Goal: Task Accomplishment & Management: Manage account settings

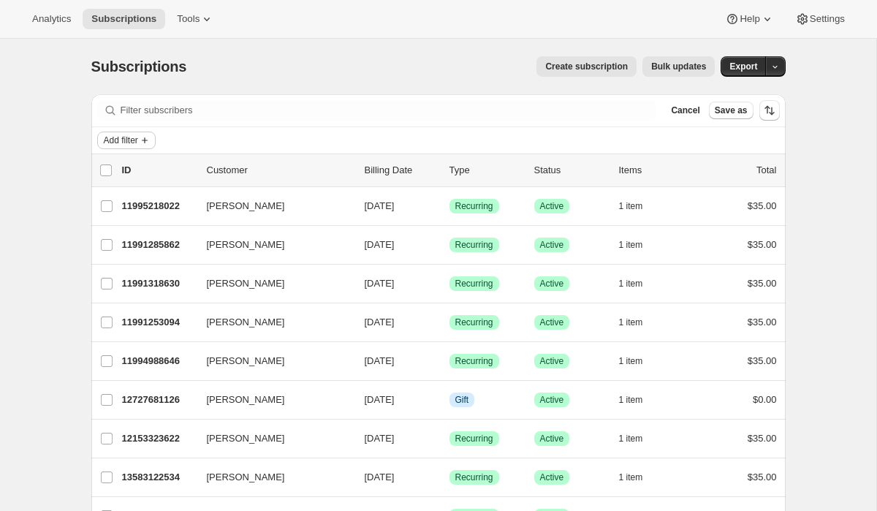
click at [137, 139] on span "Add filter" at bounding box center [121, 141] width 34 height 12
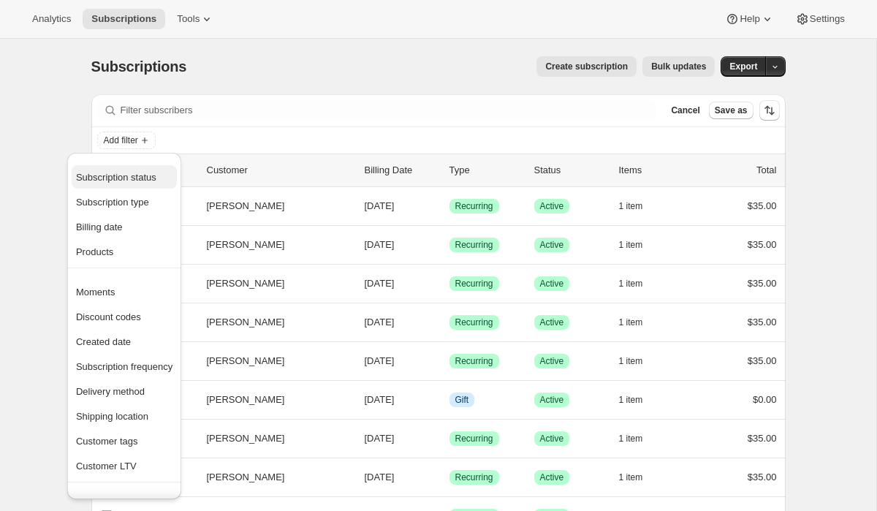
click at [125, 175] on span "Subscription status" at bounding box center [116, 177] width 80 height 11
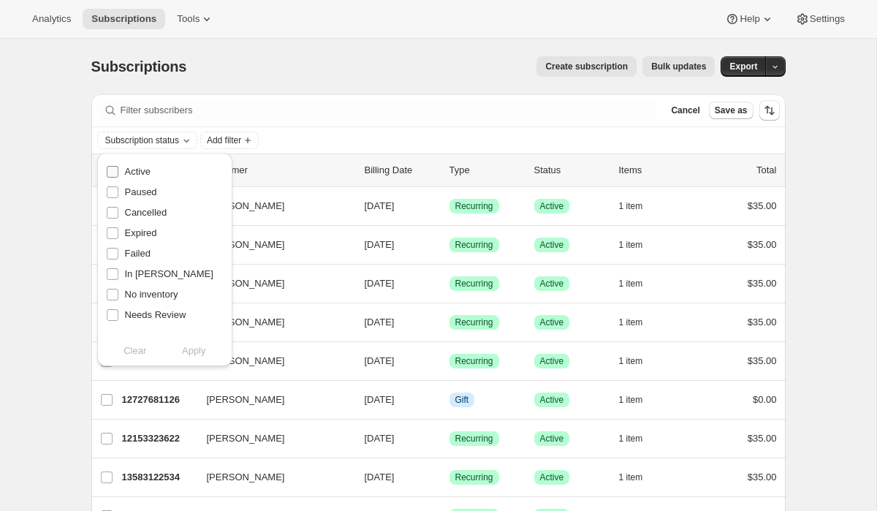
click at [137, 167] on span "Active" at bounding box center [138, 171] width 26 height 11
click at [118, 167] on input "Active" at bounding box center [113, 172] width 12 height 12
checkbox input "true"
click at [208, 347] on button "Apply" at bounding box center [194, 350] width 77 height 23
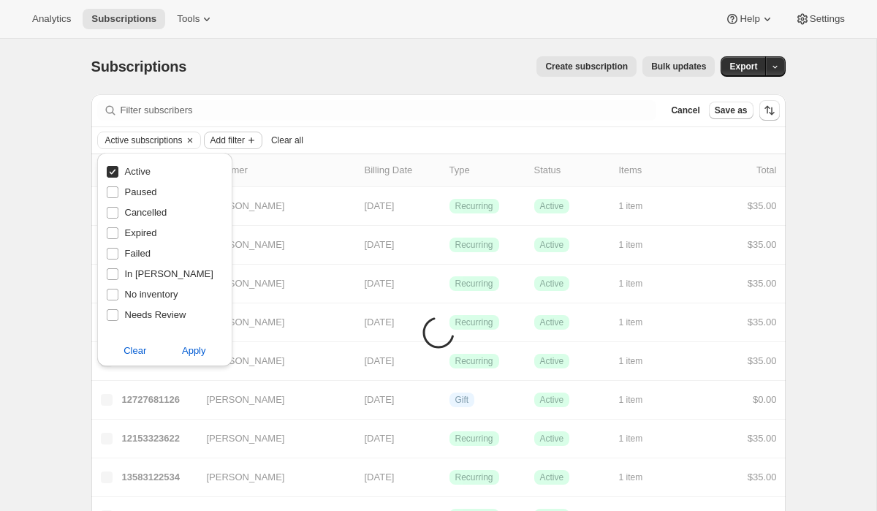
click at [245, 139] on span "Add filter" at bounding box center [228, 141] width 34 height 12
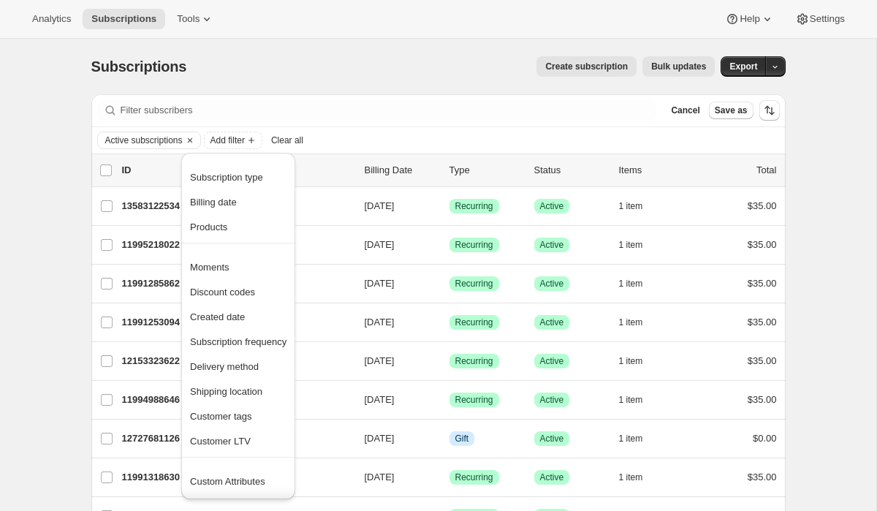
scroll to position [1, 0]
click at [231, 313] on span "Created date" at bounding box center [217, 316] width 55 height 11
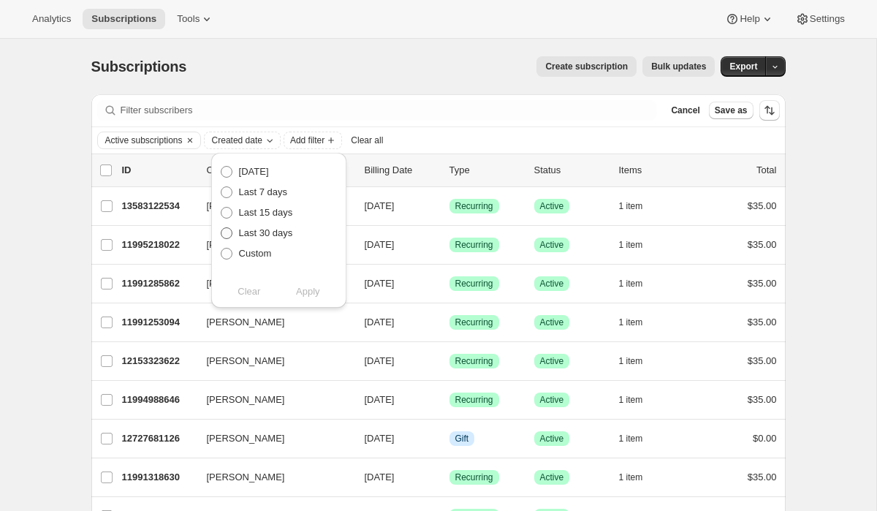
click at [227, 234] on span at bounding box center [227, 233] width 12 height 12
click at [222, 228] on input "Last 30 days" at bounding box center [221, 227] width 1 height 1
radio input "true"
click at [317, 295] on span "Apply" at bounding box center [308, 291] width 24 height 15
click at [30, 249] on div "Subscriptions. This page is ready Subscriptions Create subscription Bulk update…" at bounding box center [438, 347] width 877 height 617
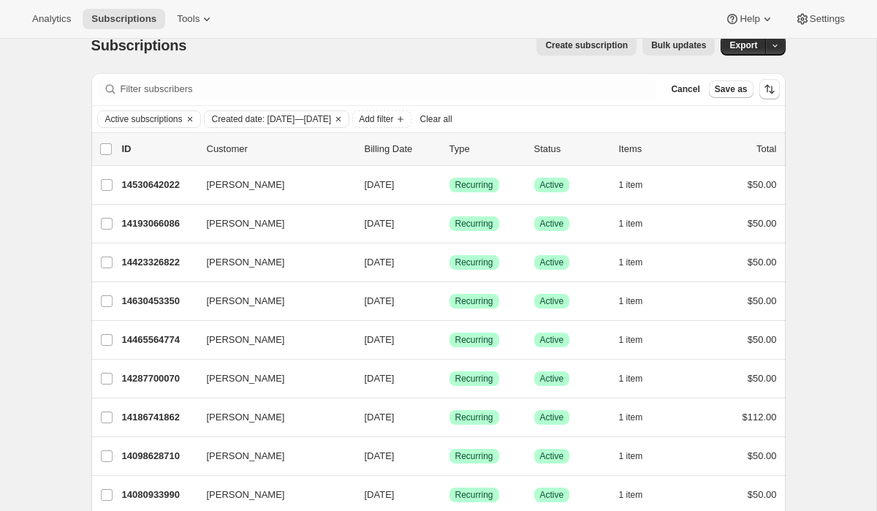
scroll to position [20, 0]
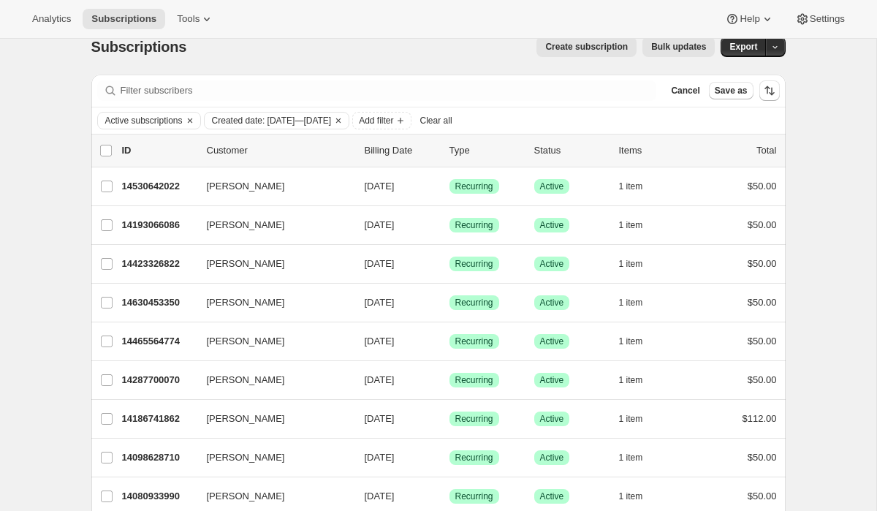
drag, startPoint x: 232, startPoint y: 187, endPoint x: 222, endPoint y: 34, distance: 153.9
click at [222, 34] on div "Analytics Subscriptions Tools Help Settings Skip to content Subscriptions. This…" at bounding box center [438, 308] width 877 height 656
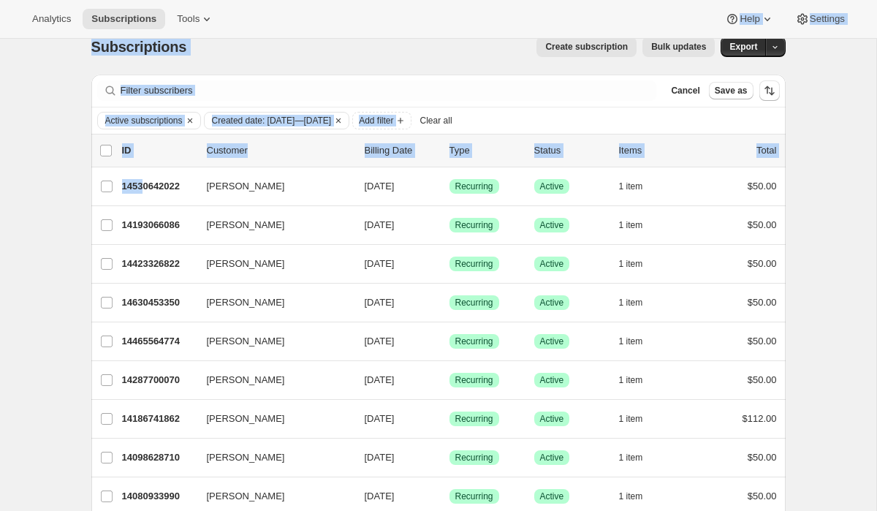
scroll to position [0, 0]
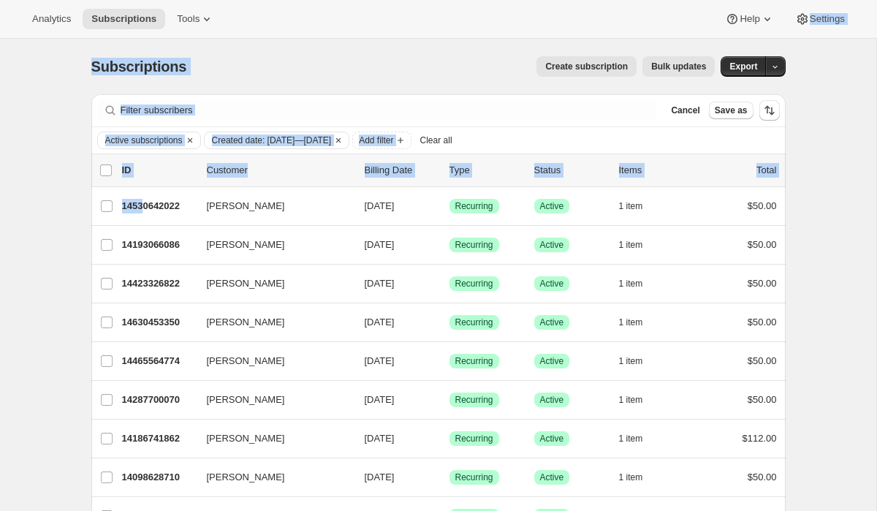
drag, startPoint x: 143, startPoint y: 189, endPoint x: 801, endPoint y: -147, distance: 739.0
click at [801, 0] on html "Analytics Subscriptions Tools Help Settings Skip to content Subscriptions. This…" at bounding box center [438, 255] width 877 height 511
click at [475, 48] on div "Subscriptions. This page is ready Subscriptions Create subscription Bulk update…" at bounding box center [438, 67] width 695 height 56
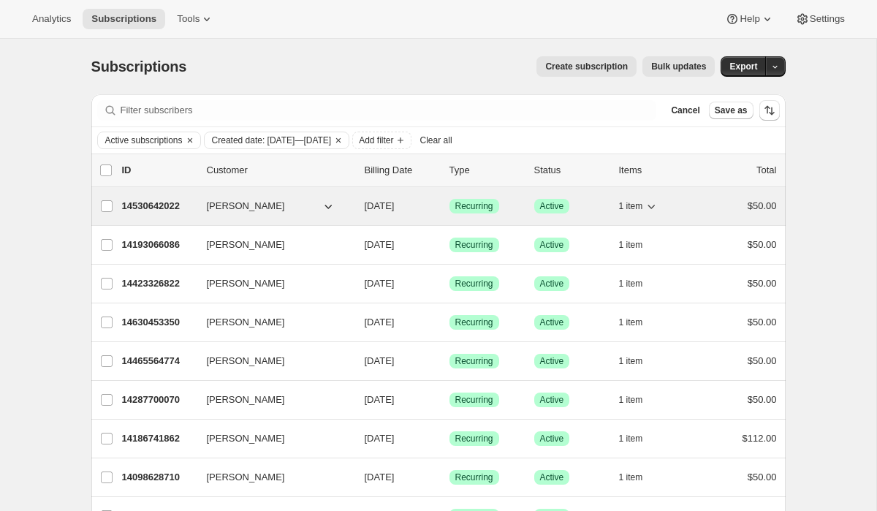
click at [158, 207] on p "14530642022" at bounding box center [158, 206] width 73 height 15
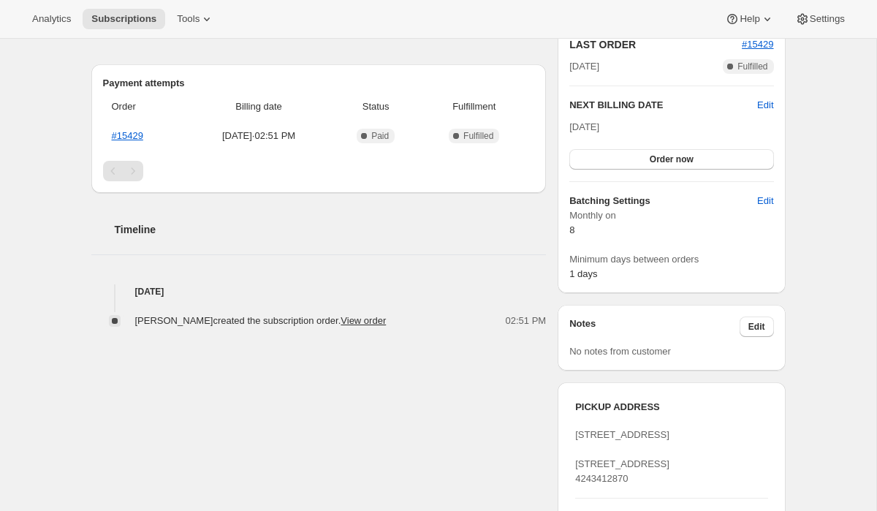
scroll to position [333, 0]
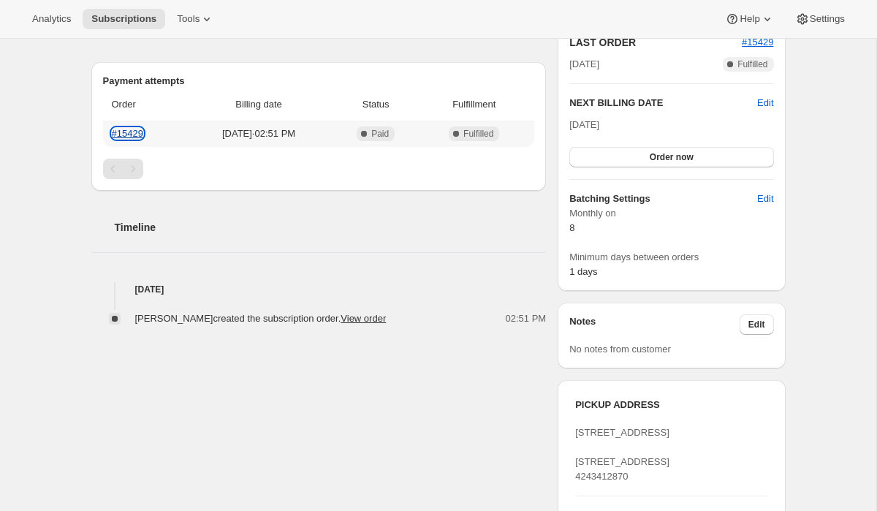
click at [131, 137] on link "#15429" at bounding box center [127, 133] width 31 height 11
click at [719, 160] on button "Order now" at bounding box center [672, 157] width 204 height 20
click at [719, 160] on button "Click to confirm" at bounding box center [672, 157] width 204 height 20
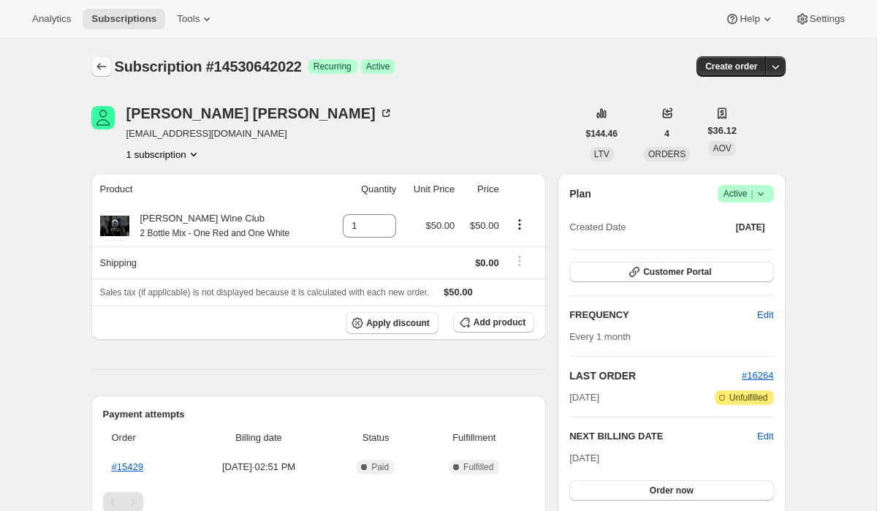
click at [102, 69] on icon "Subscriptions" at bounding box center [101, 66] width 15 height 15
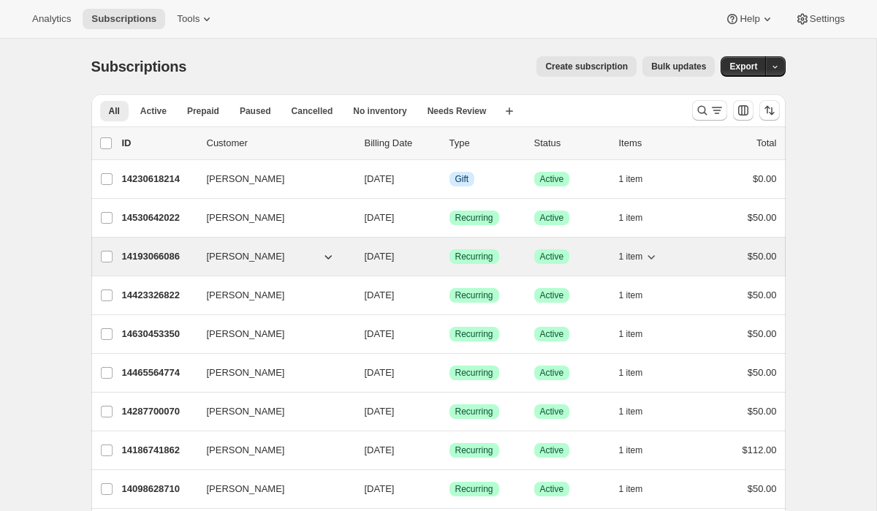
click at [144, 257] on p "14193066086" at bounding box center [158, 256] width 73 height 15
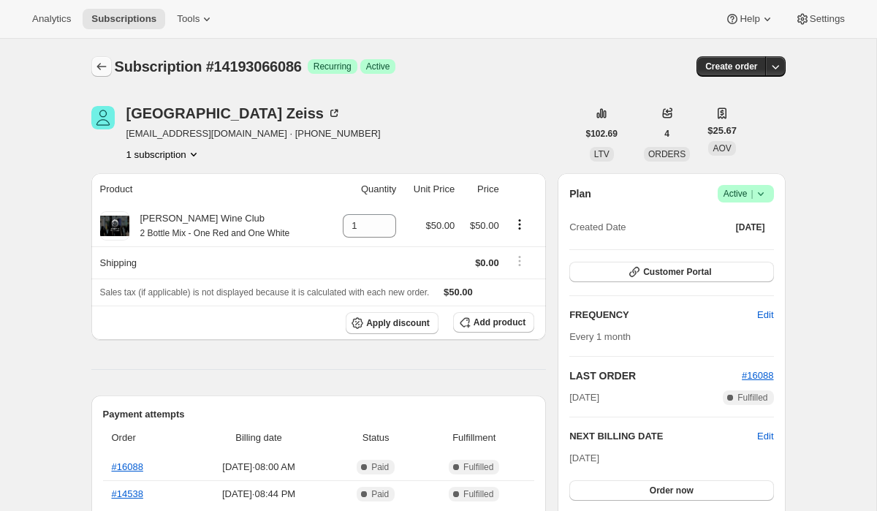
click at [102, 68] on icon "Subscriptions" at bounding box center [101, 66] width 15 height 15
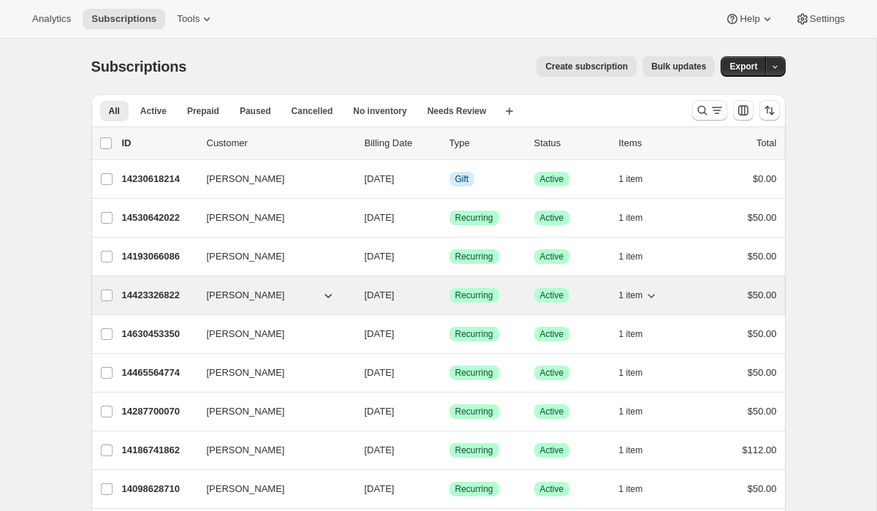
click at [151, 296] on p "14423326822" at bounding box center [158, 295] width 73 height 15
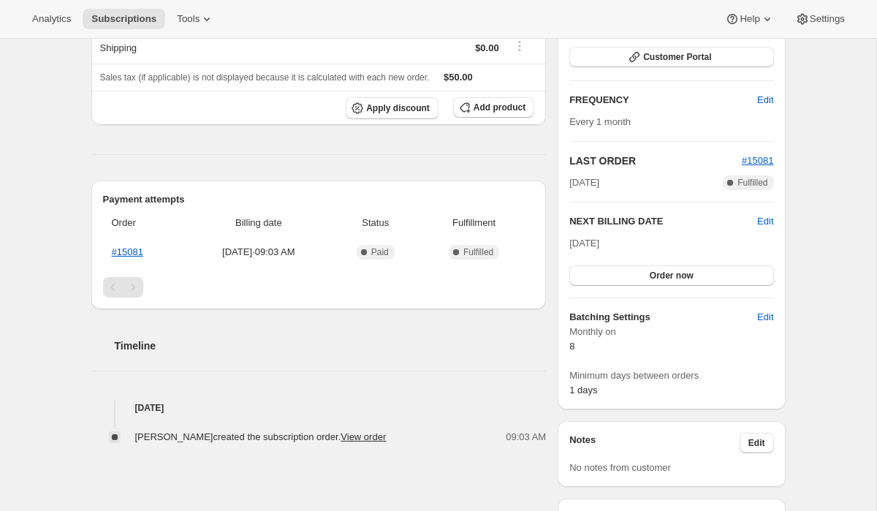
scroll to position [216, 0]
click at [660, 273] on span "Order now" at bounding box center [672, 275] width 44 height 12
click at [629, 272] on button "Click to confirm" at bounding box center [672, 275] width 204 height 20
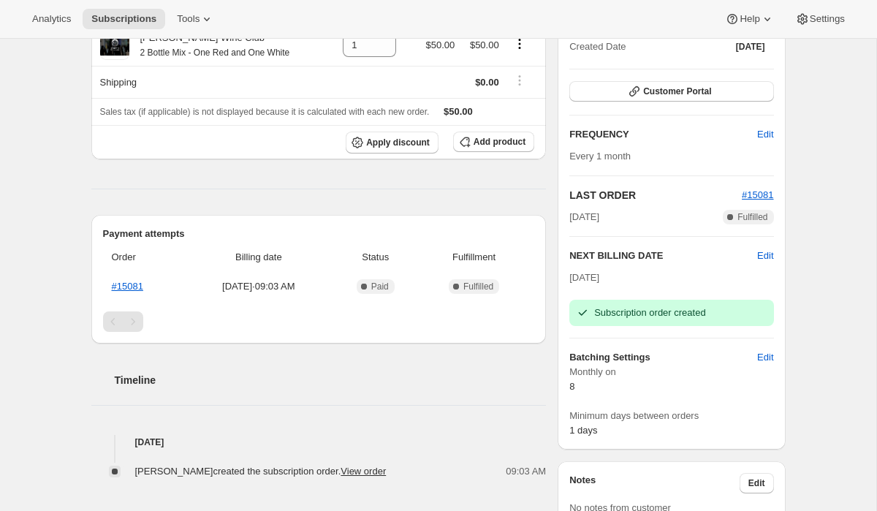
scroll to position [0, 0]
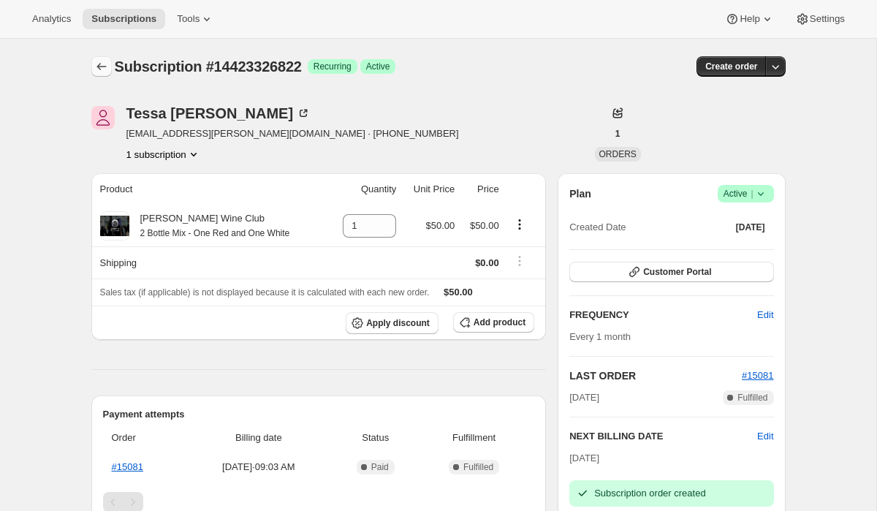
click at [102, 69] on icon "Subscriptions" at bounding box center [101, 66] width 15 height 15
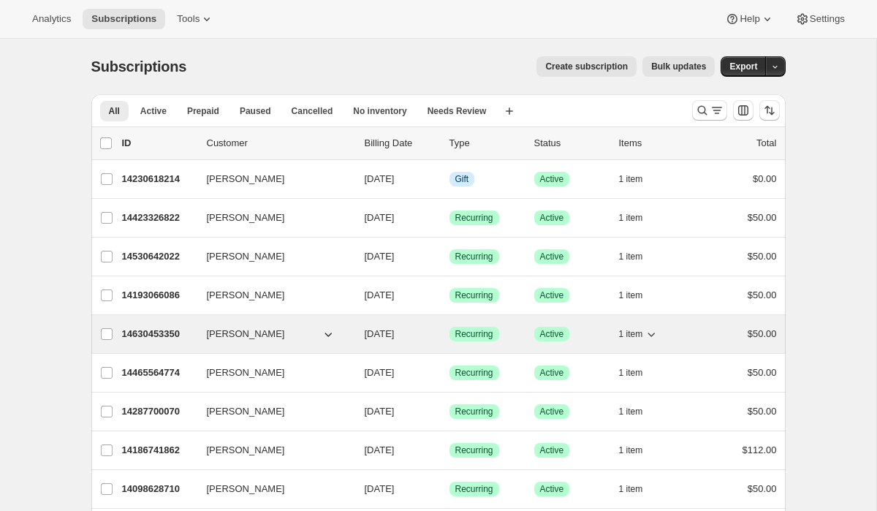
click at [148, 342] on div "14630453350 Ghislaine LeFranc 11/08/2025 Success Recurring Success Active 1 ite…" at bounding box center [449, 334] width 655 height 20
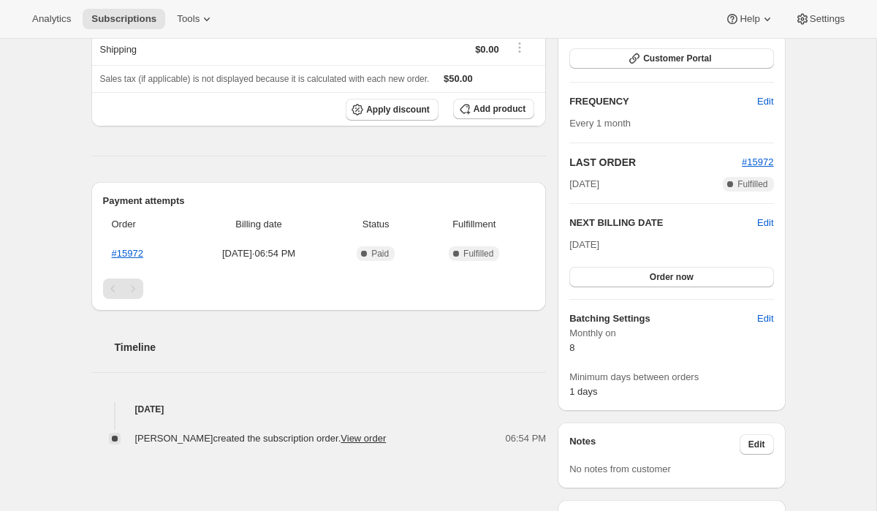
scroll to position [218, 0]
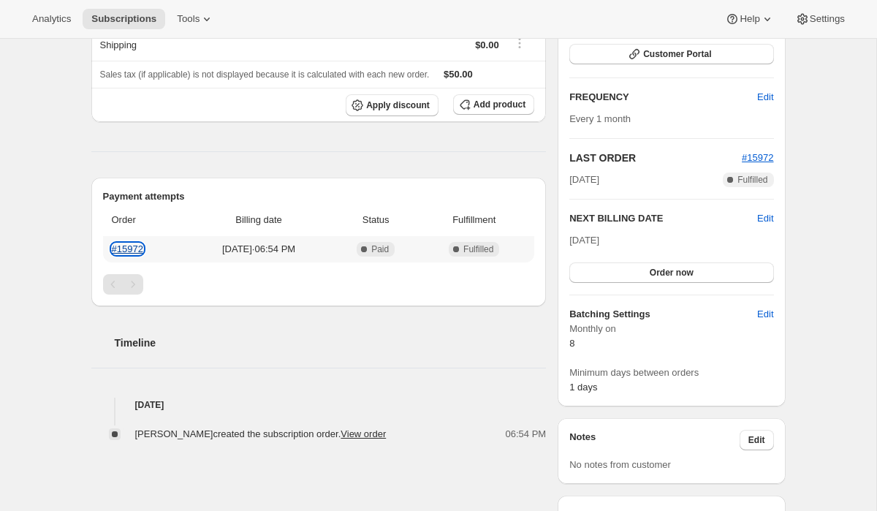
click at [139, 246] on link "#15972" at bounding box center [127, 248] width 31 height 11
click at [731, 273] on button "Order now" at bounding box center [672, 272] width 204 height 20
click at [731, 273] on button "Click to confirm" at bounding box center [672, 272] width 204 height 20
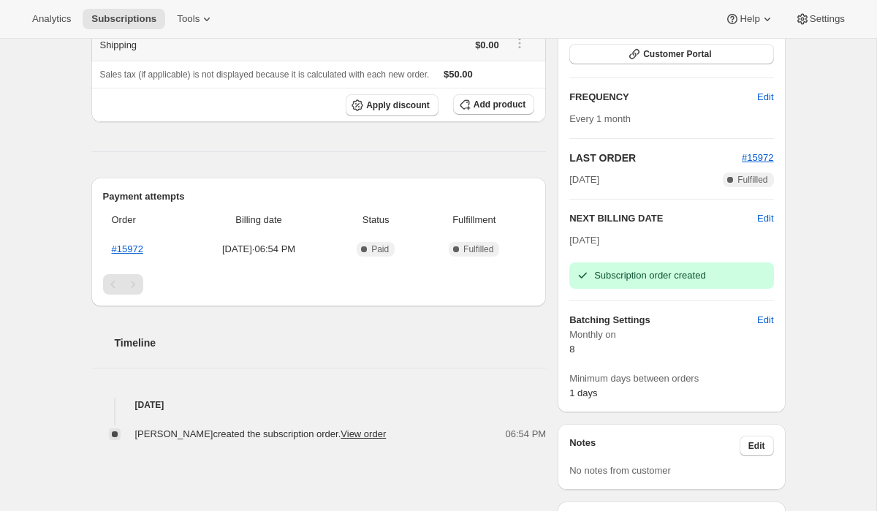
scroll to position [0, 0]
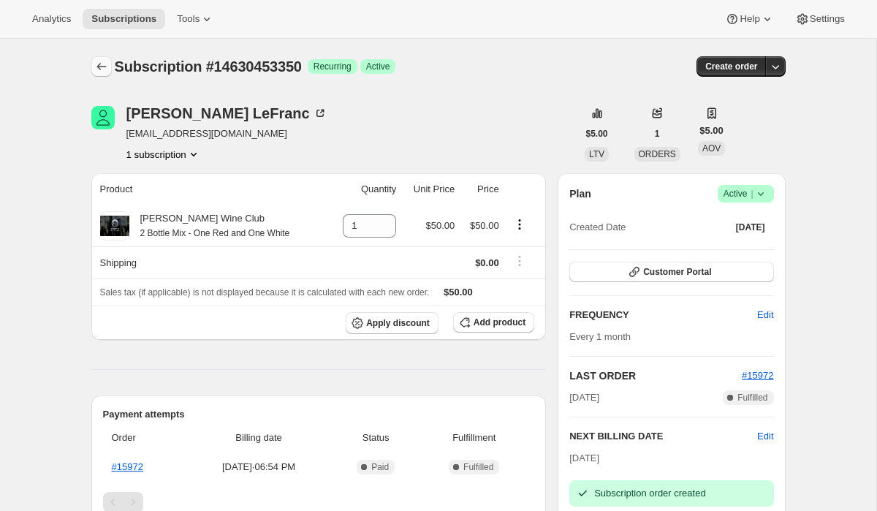
click at [105, 67] on icon "Subscriptions" at bounding box center [102, 66] width 10 height 7
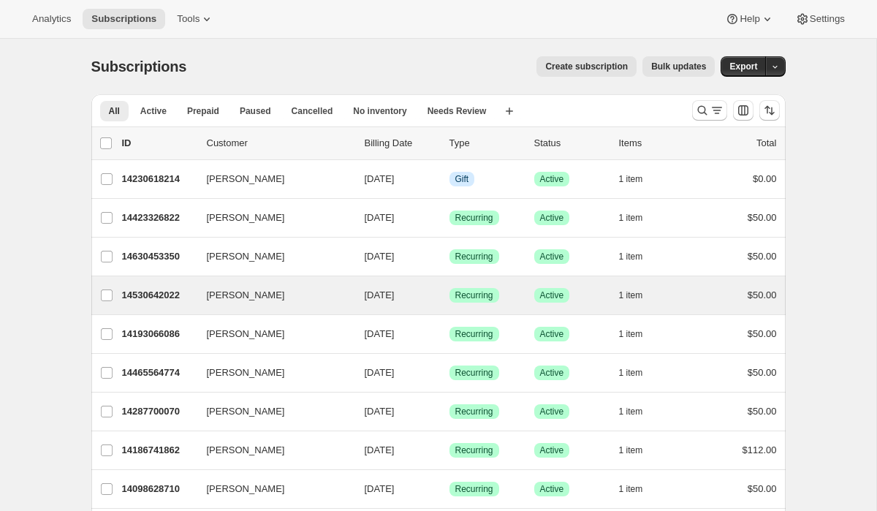
scroll to position [156, 0]
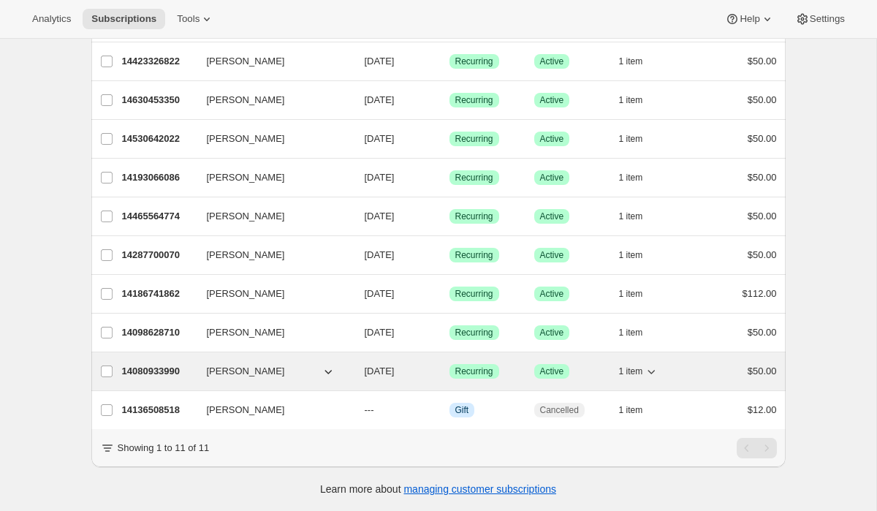
click at [152, 373] on p "14080933990" at bounding box center [158, 371] width 73 height 15
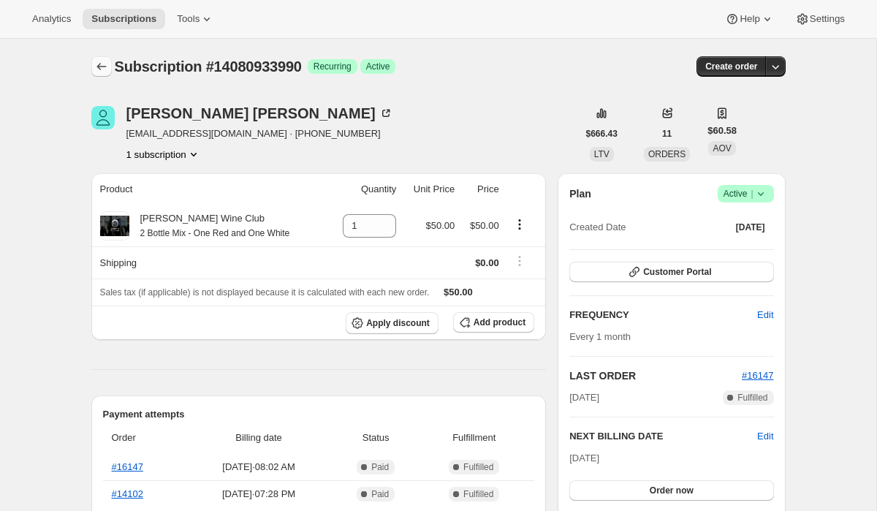
click at [102, 70] on icon "Subscriptions" at bounding box center [101, 66] width 15 height 15
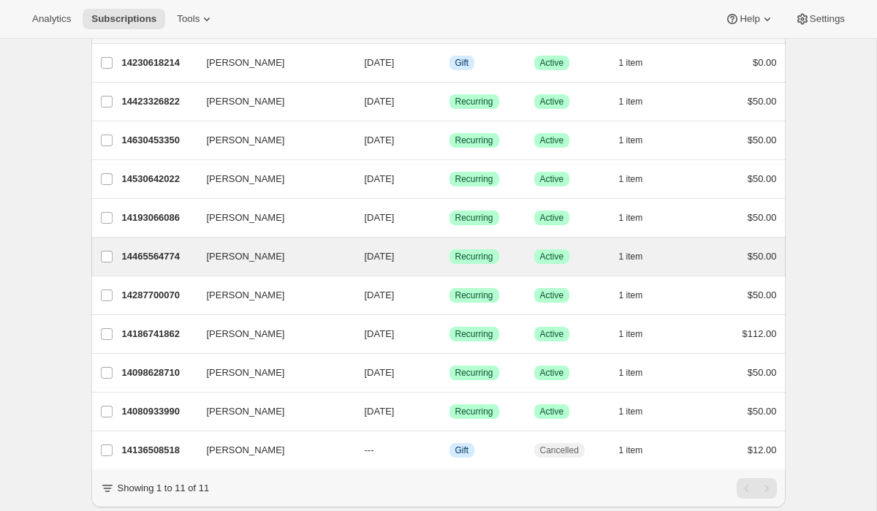
scroll to position [156, 0]
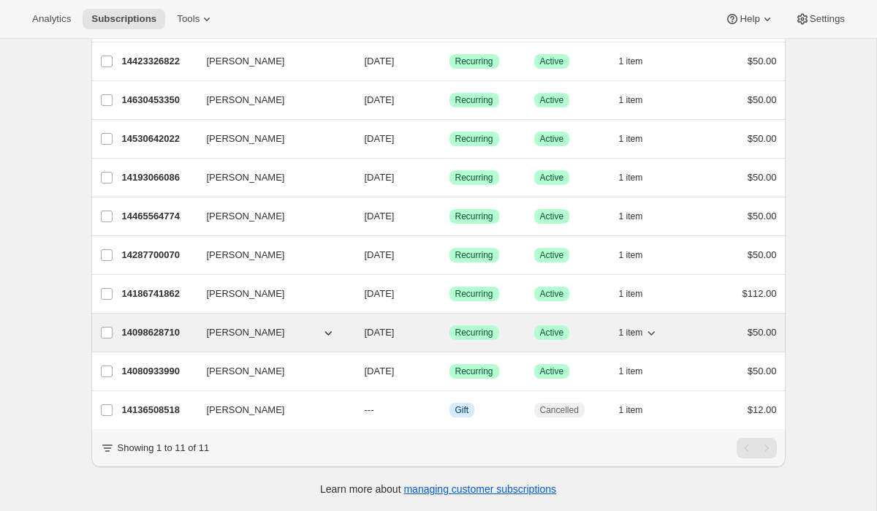
click at [129, 330] on p "14098628710" at bounding box center [158, 332] width 73 height 15
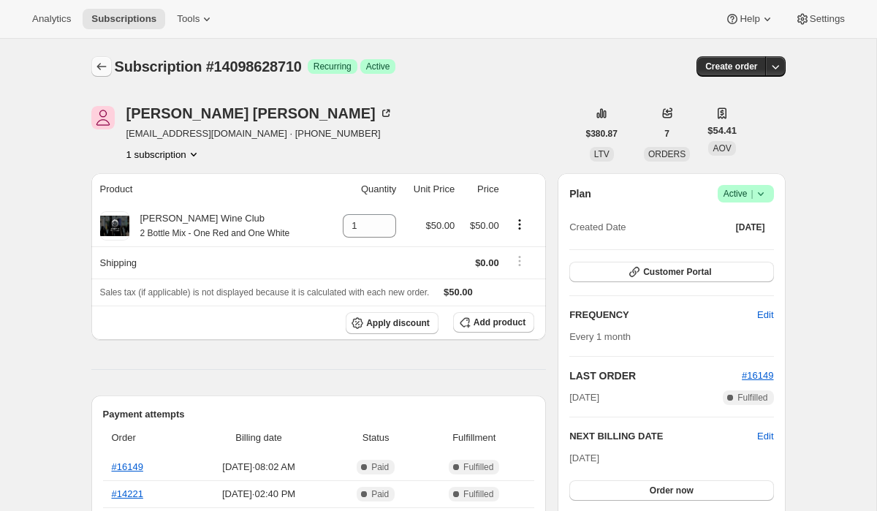
click at [105, 68] on icon "Subscriptions" at bounding box center [101, 66] width 15 height 15
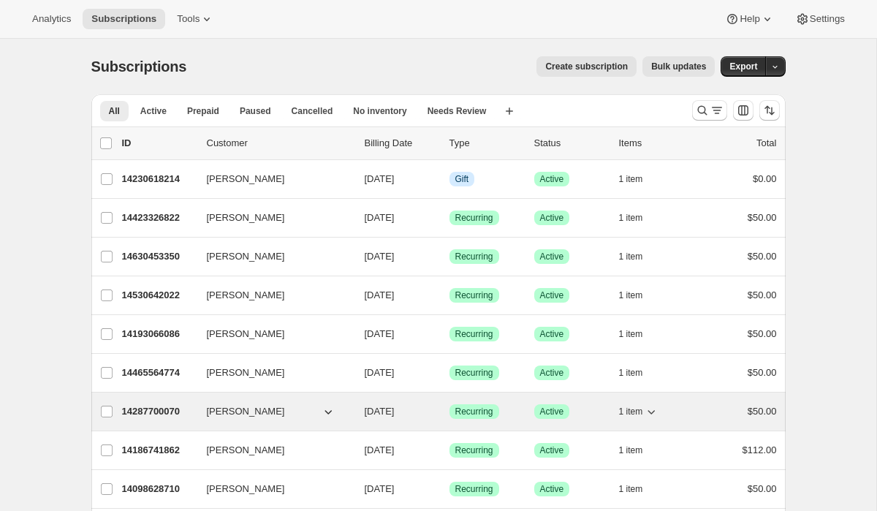
scroll to position [156, 0]
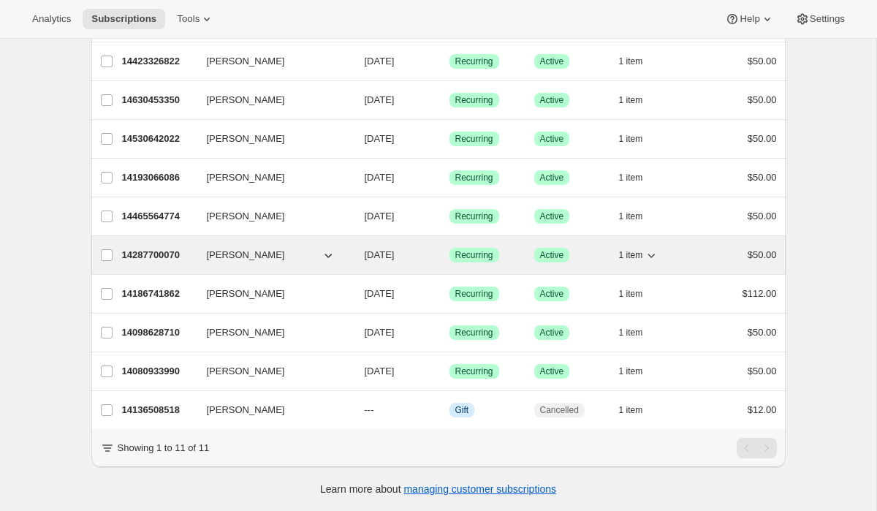
click at [151, 253] on p "14287700070" at bounding box center [158, 255] width 73 height 15
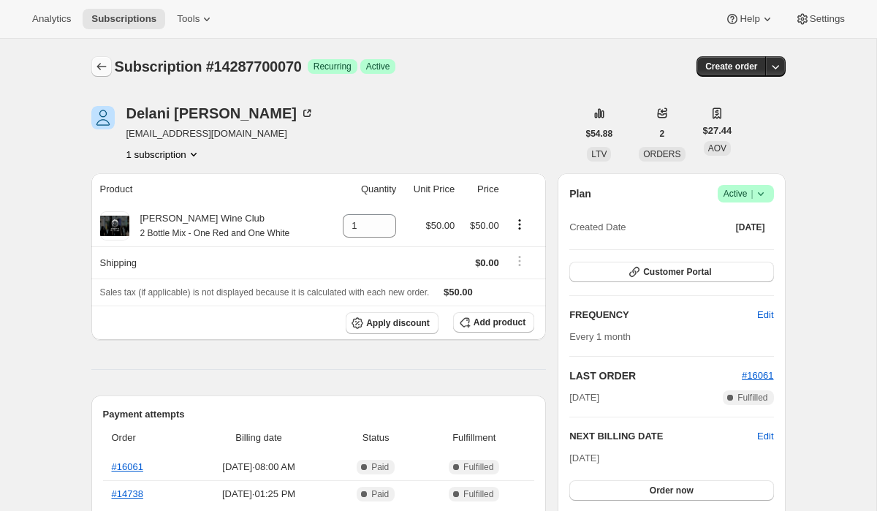
click at [106, 69] on icon "Subscriptions" at bounding box center [101, 66] width 15 height 15
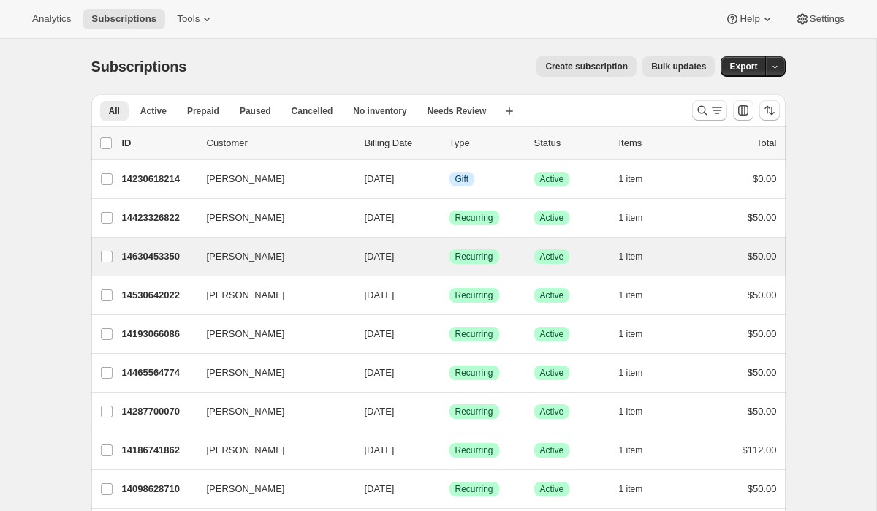
scroll to position [156, 0]
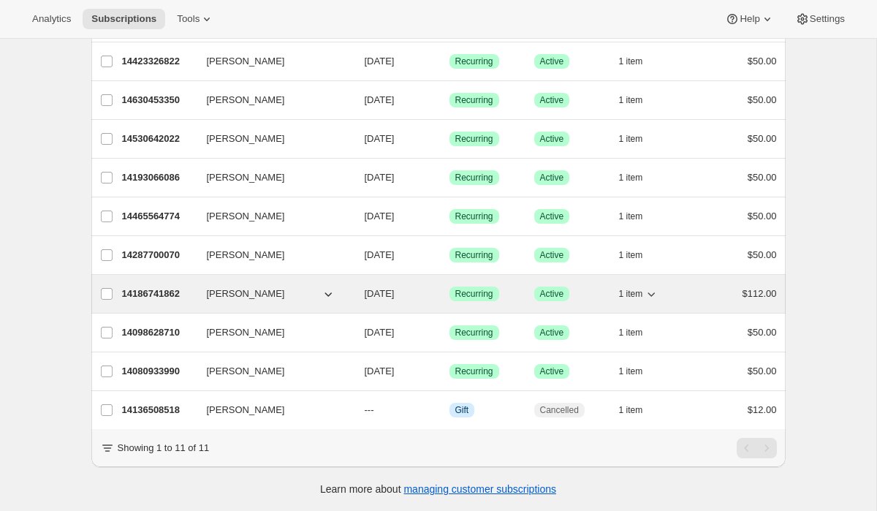
click at [165, 295] on p "14186741862" at bounding box center [158, 294] width 73 height 15
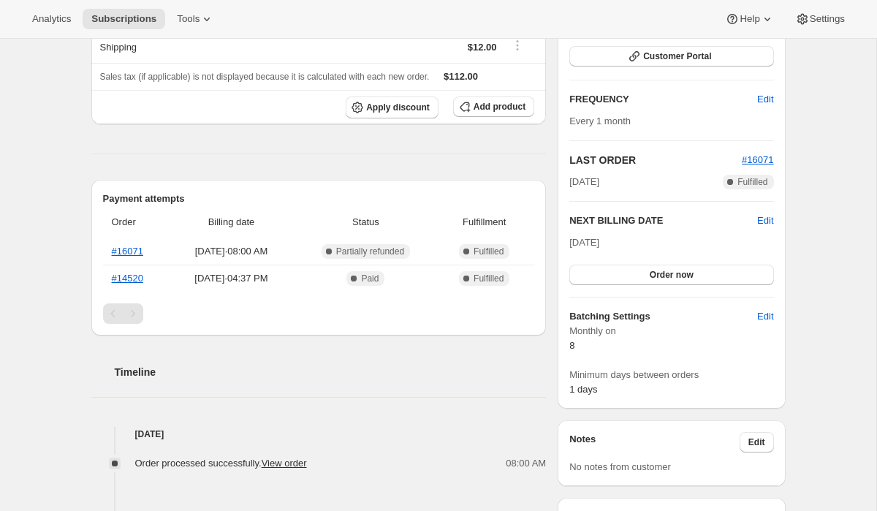
scroll to position [218, 0]
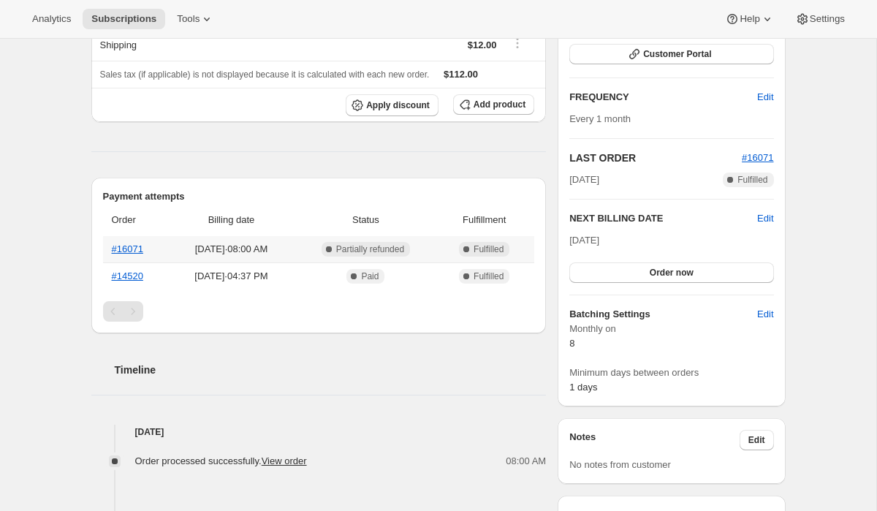
click at [211, 252] on span "Oct 8, 2025 · 08:00 AM" at bounding box center [231, 249] width 114 height 15
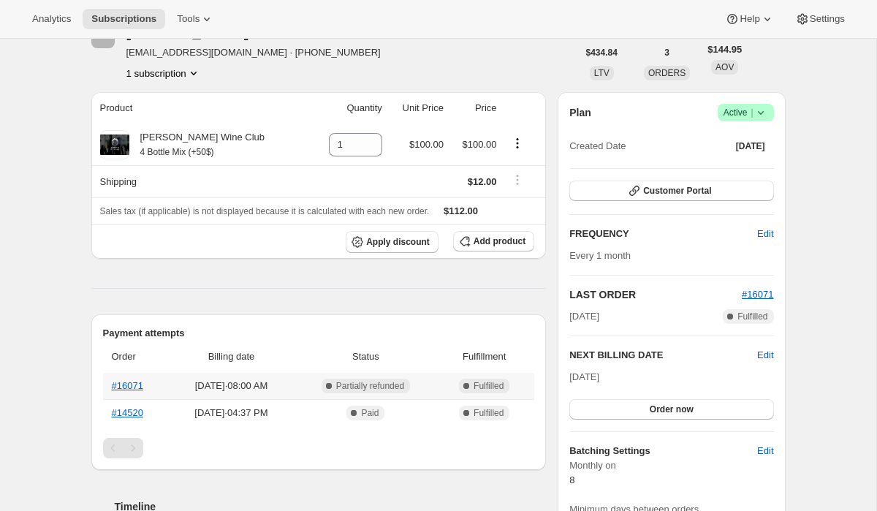
scroll to position [82, 0]
click at [137, 388] on link "#16071" at bounding box center [127, 384] width 31 height 11
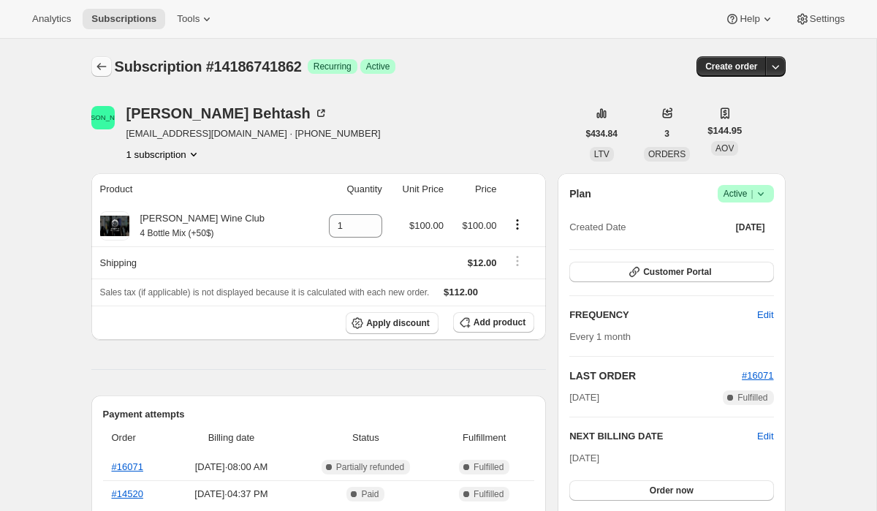
click at [101, 64] on icon "Subscriptions" at bounding box center [101, 66] width 15 height 15
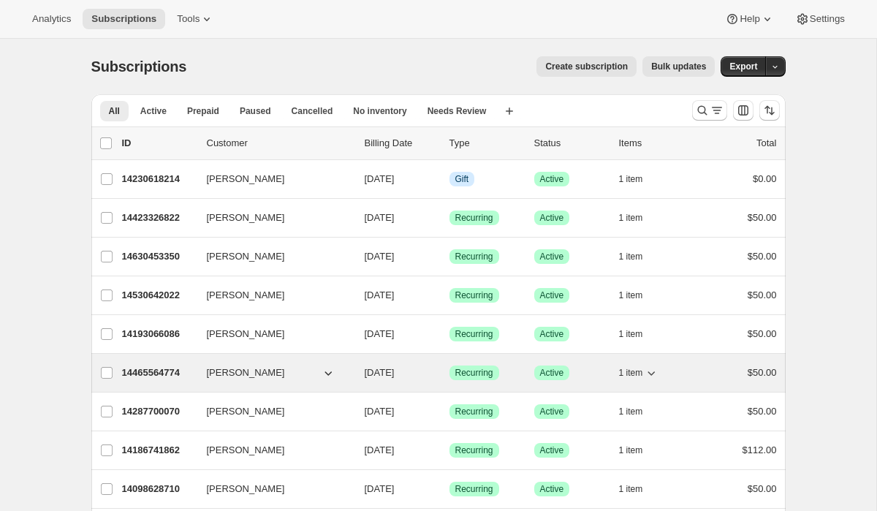
click at [147, 377] on p "14465564774" at bounding box center [158, 373] width 73 height 15
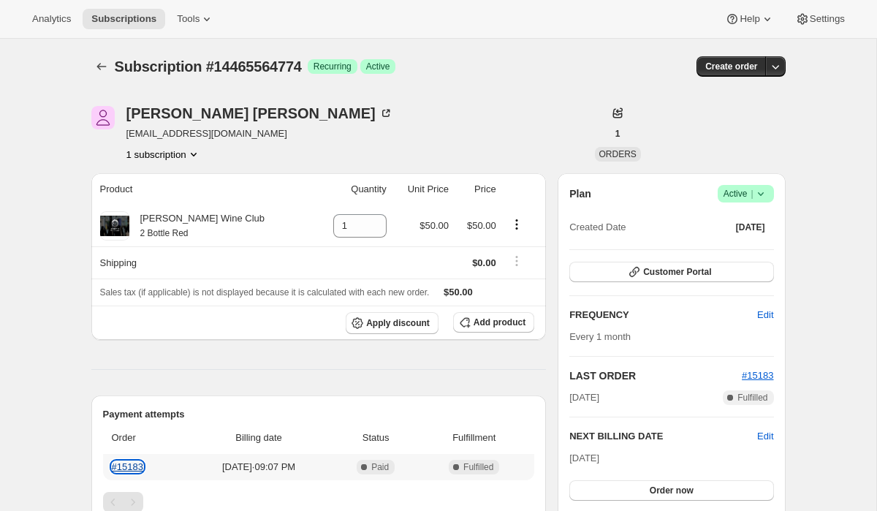
click at [137, 467] on link "#15183" at bounding box center [127, 466] width 31 height 11
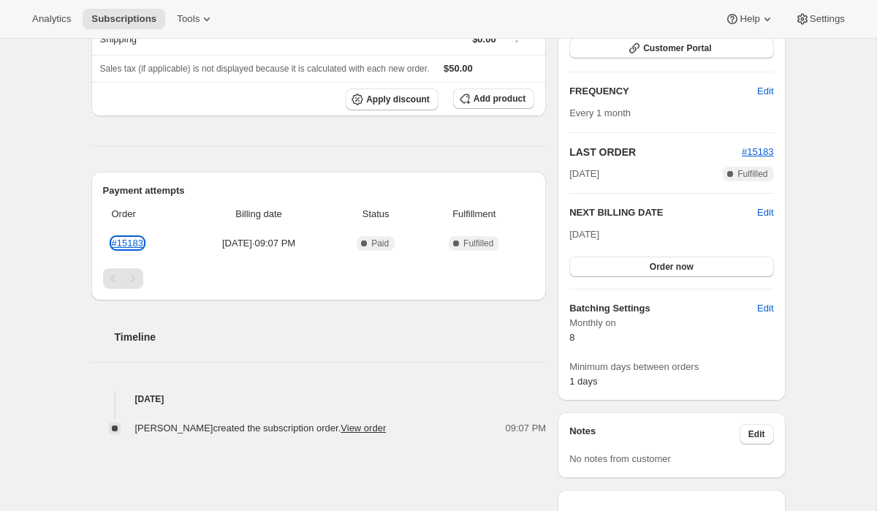
scroll to position [224, 0]
click at [691, 267] on span "Order now" at bounding box center [672, 266] width 44 height 12
click at [691, 267] on span "Click to confirm" at bounding box center [671, 266] width 67 height 12
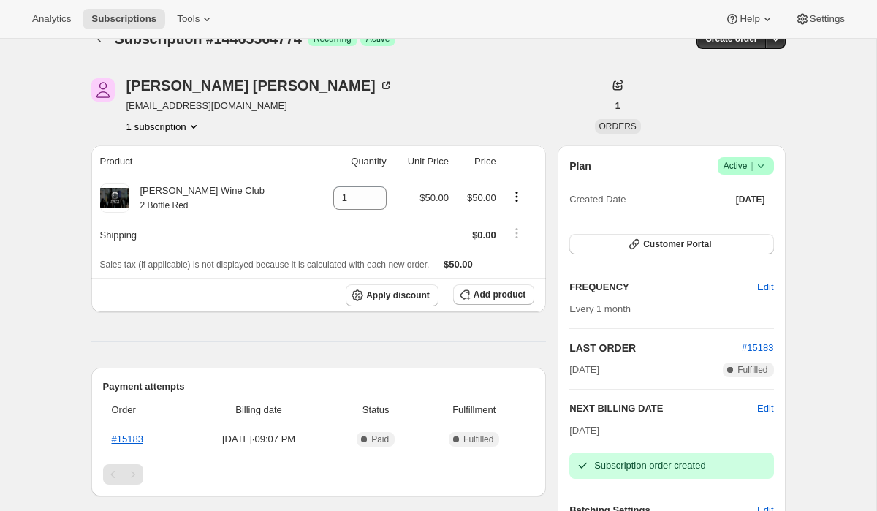
scroll to position [0, 0]
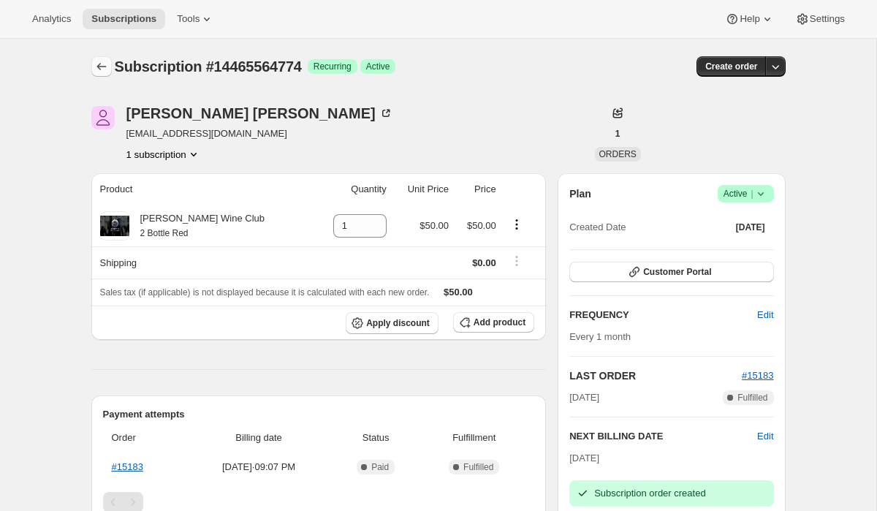
click at [102, 64] on icon "Subscriptions" at bounding box center [101, 66] width 15 height 15
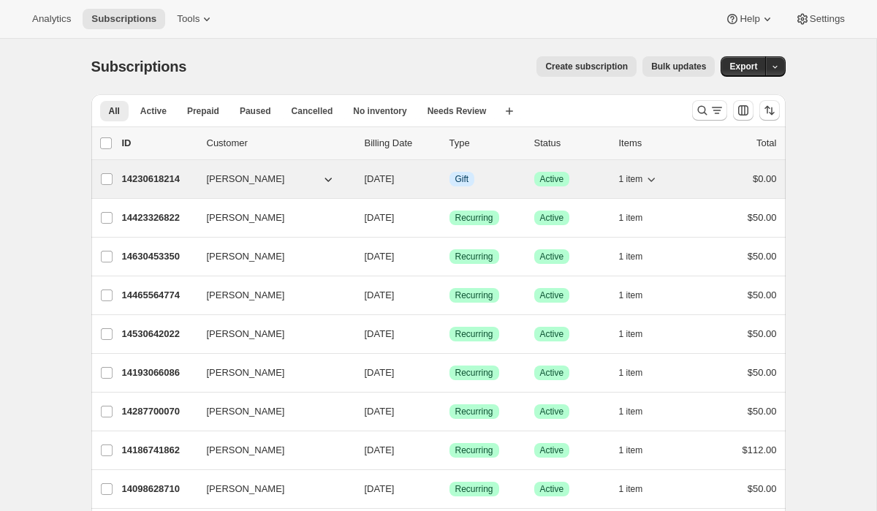
click at [150, 182] on p "14230618214" at bounding box center [158, 179] width 73 height 15
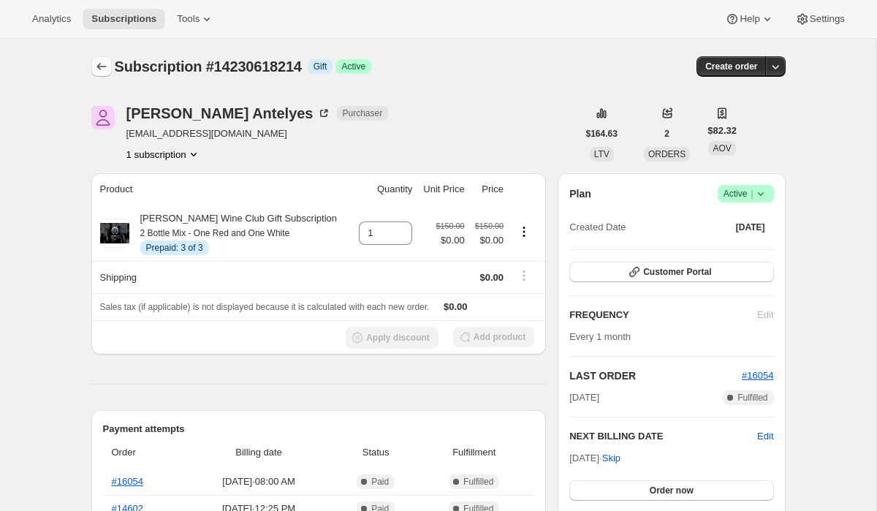
click at [105, 67] on icon "Subscriptions" at bounding box center [101, 66] width 15 height 15
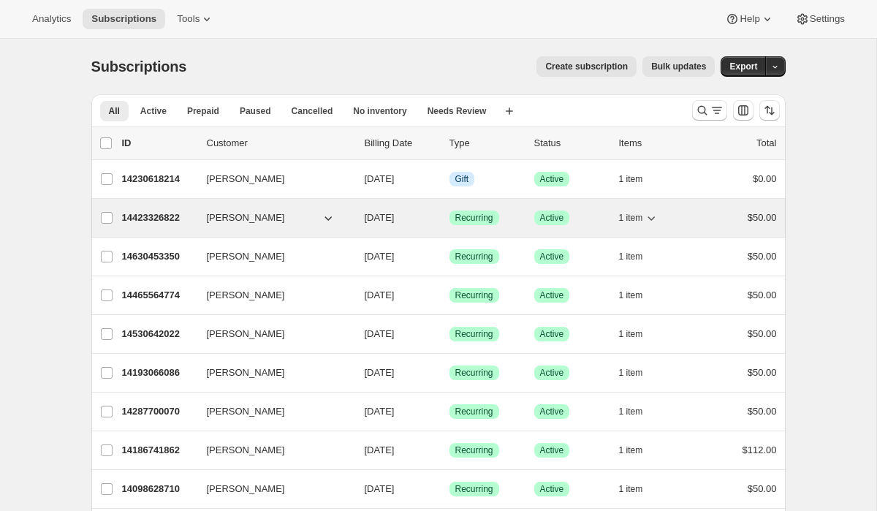
click at [156, 216] on p "14423326822" at bounding box center [158, 218] width 73 height 15
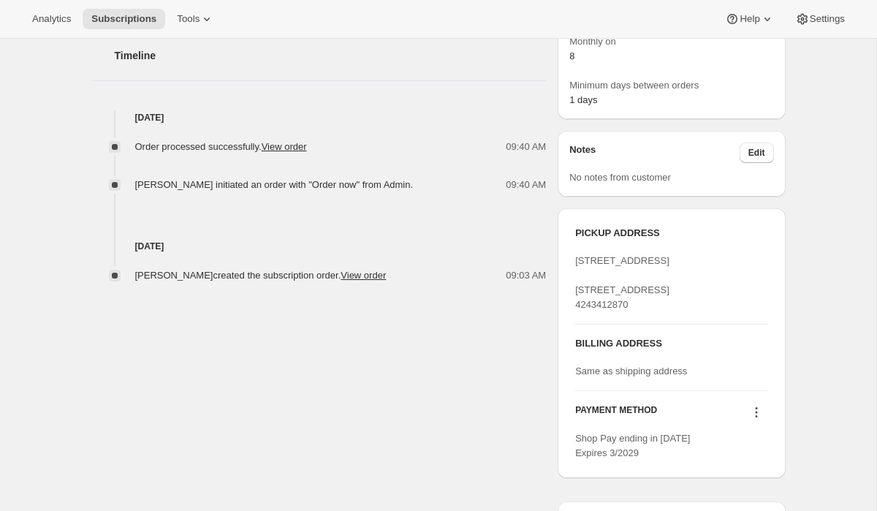
scroll to position [490, 0]
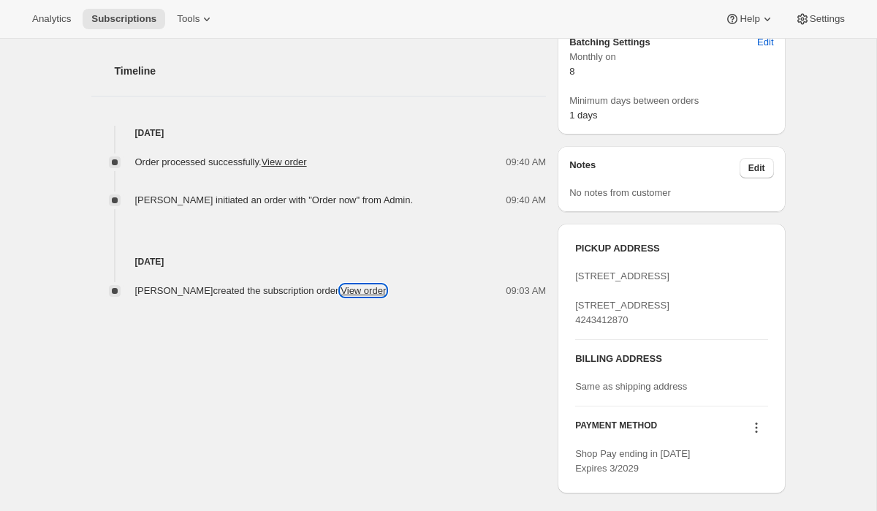
click at [386, 290] on link "View order" at bounding box center [363, 290] width 45 height 11
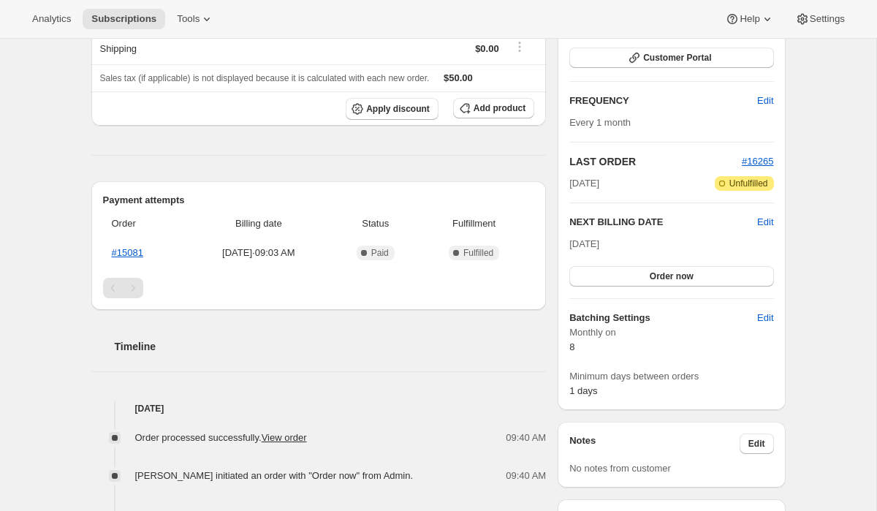
scroll to position [0, 0]
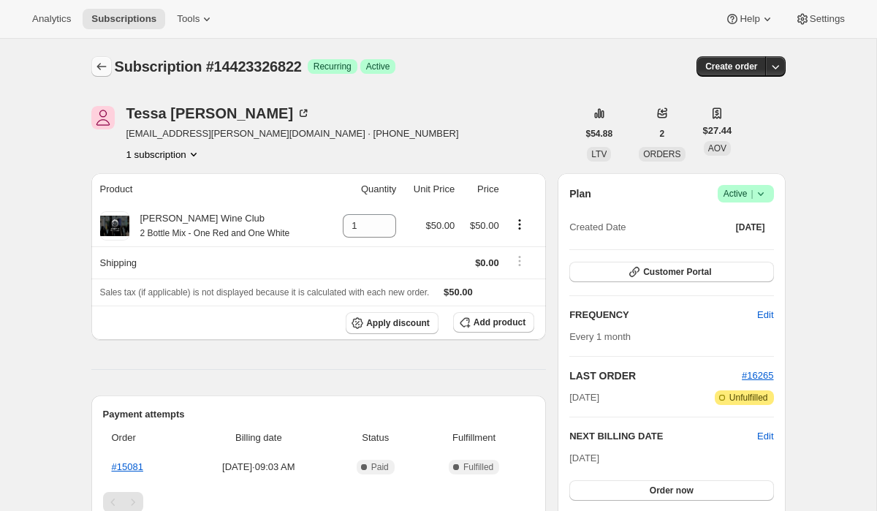
click at [101, 62] on icon "Subscriptions" at bounding box center [101, 66] width 15 height 15
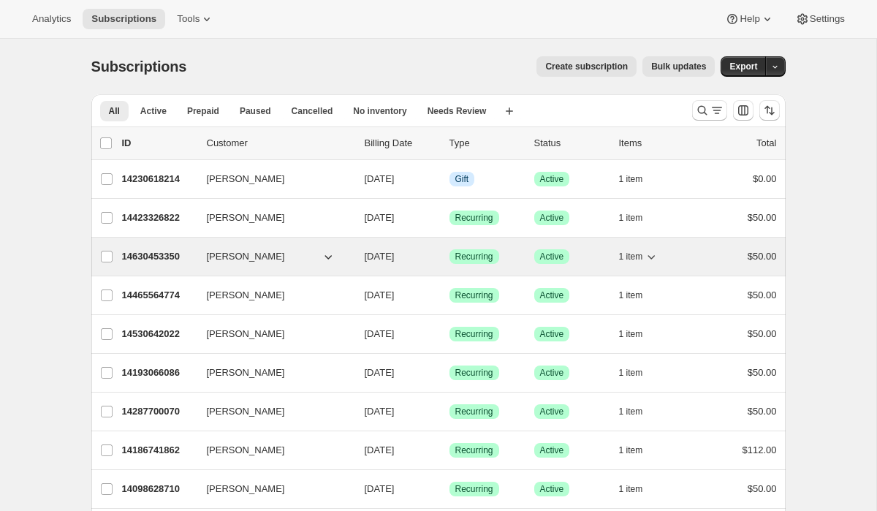
click at [151, 257] on p "14630453350" at bounding box center [158, 256] width 73 height 15
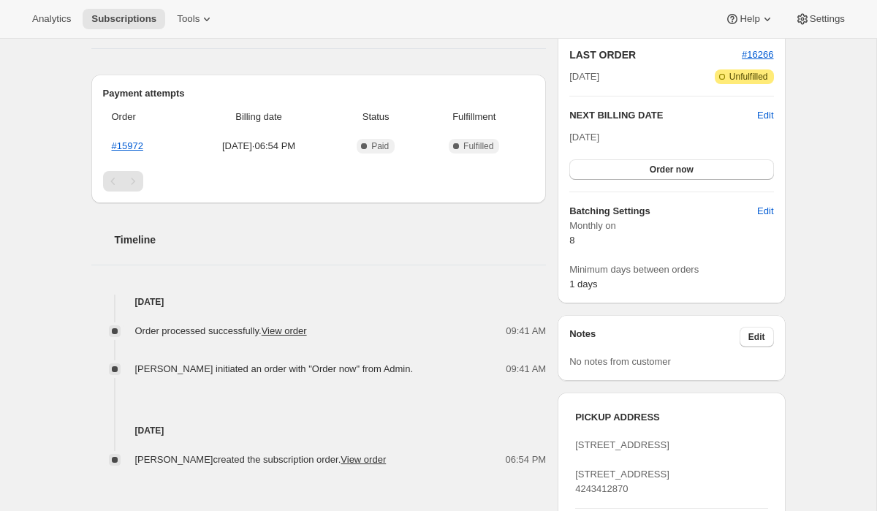
scroll to position [322, 0]
click at [383, 463] on link "View order" at bounding box center [363, 458] width 45 height 11
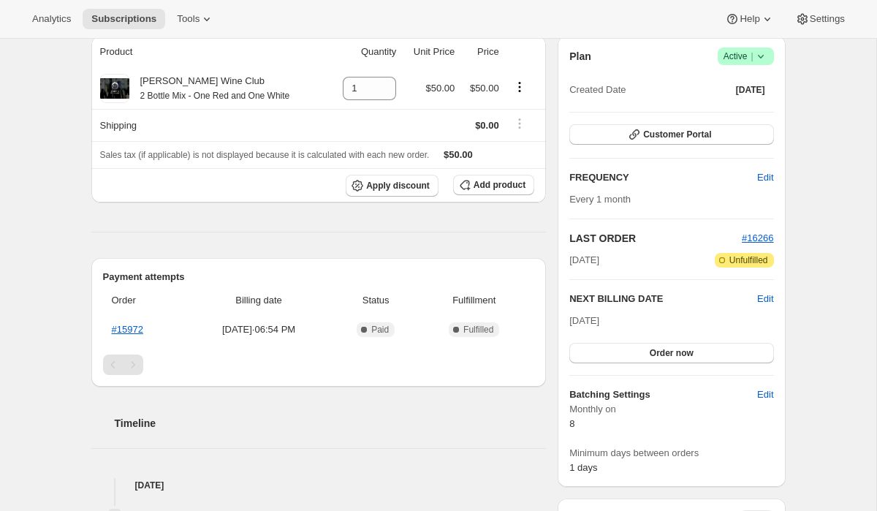
scroll to position [0, 0]
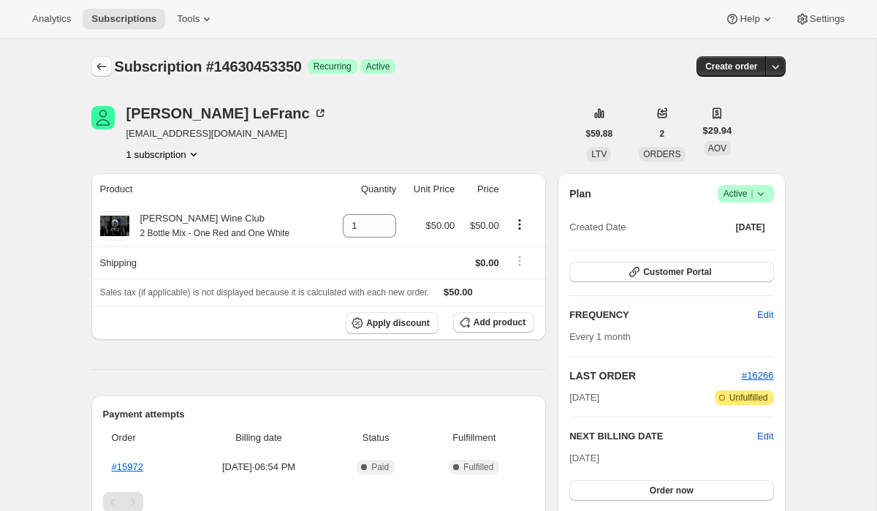
click at [105, 71] on icon "Subscriptions" at bounding box center [101, 66] width 15 height 15
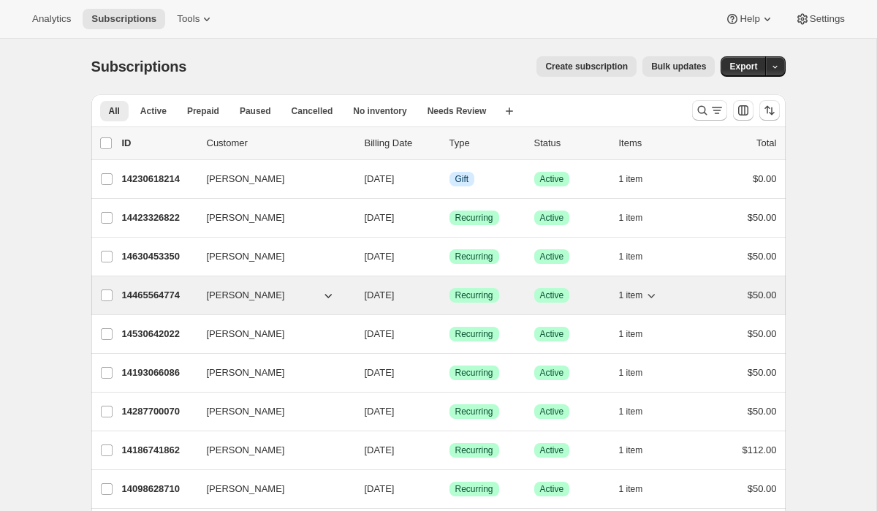
click at [152, 298] on p "14465564774" at bounding box center [158, 295] width 73 height 15
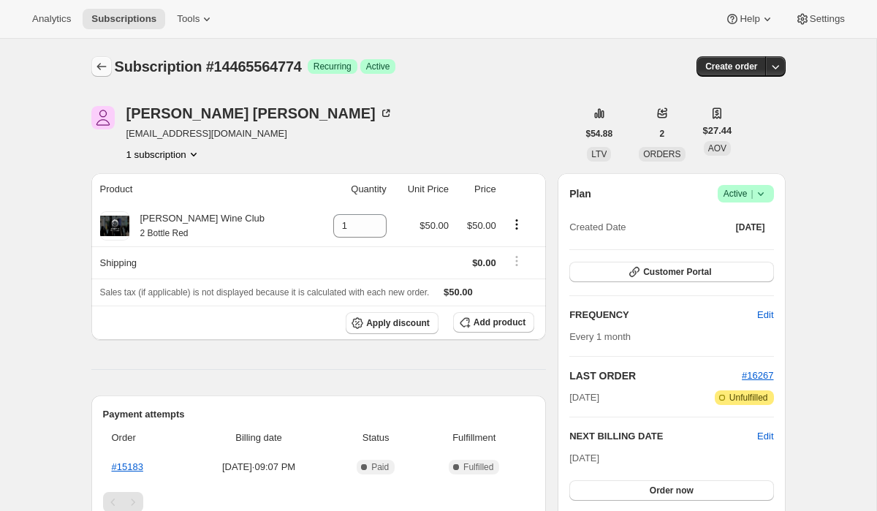
click at [107, 60] on icon "Subscriptions" at bounding box center [101, 66] width 15 height 15
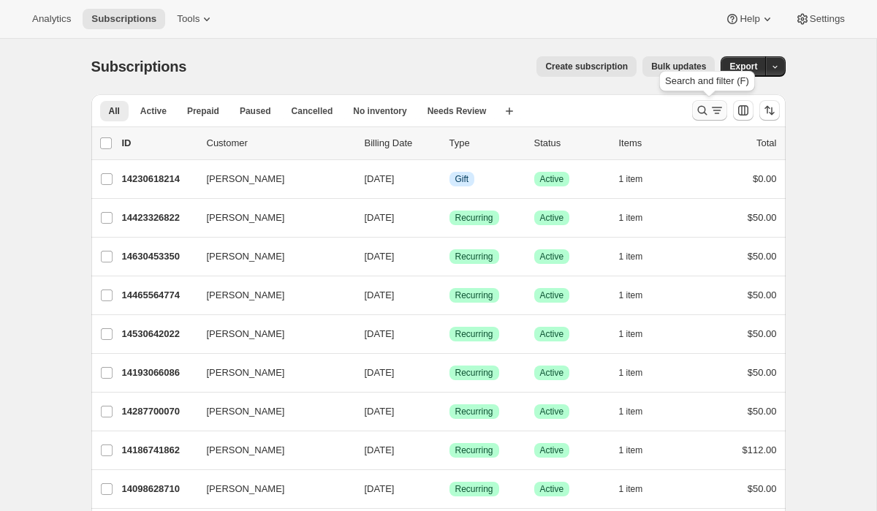
click at [713, 107] on icon "Search and filter results" at bounding box center [717, 110] width 15 height 15
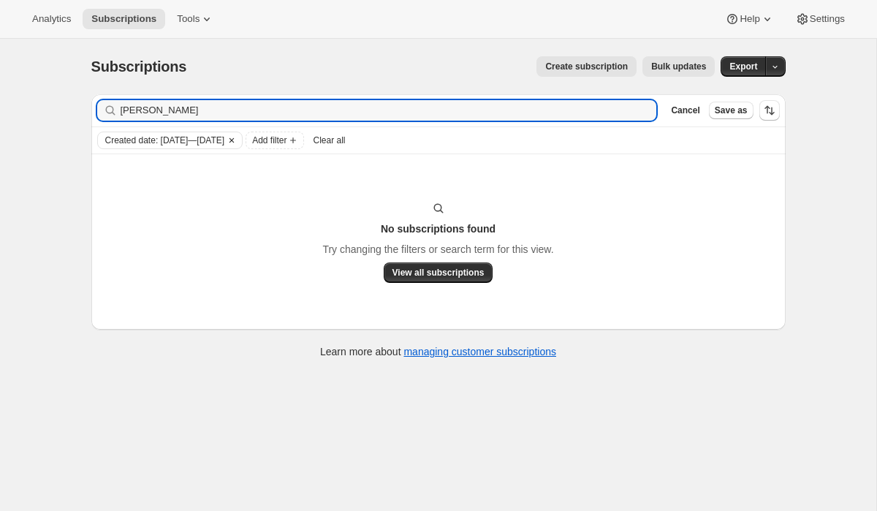
type input "kreb"
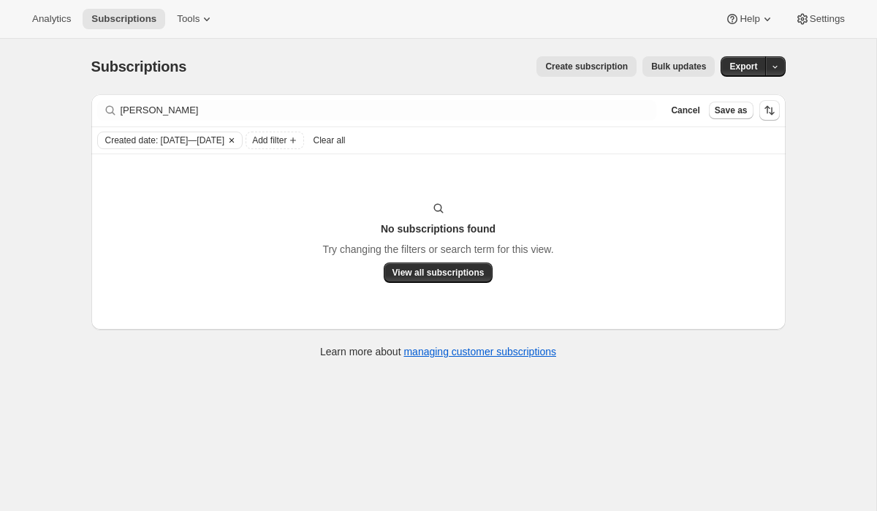
click at [238, 138] on icon "Clear" at bounding box center [232, 141] width 12 height 12
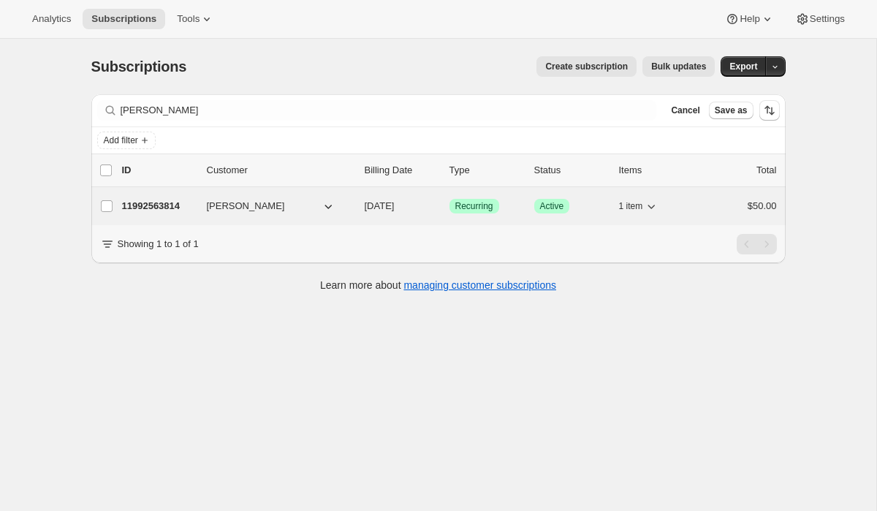
click at [140, 206] on p "11992563814" at bounding box center [158, 206] width 73 height 15
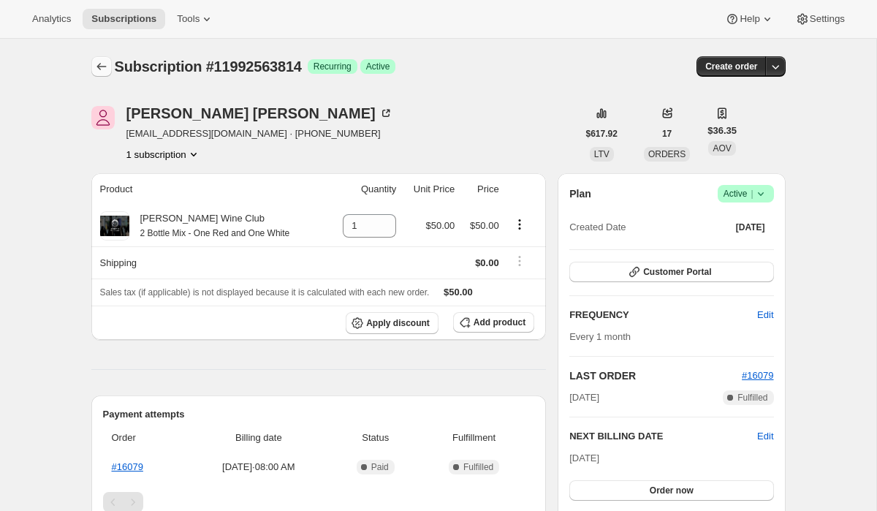
click at [102, 67] on icon "Subscriptions" at bounding box center [101, 66] width 15 height 15
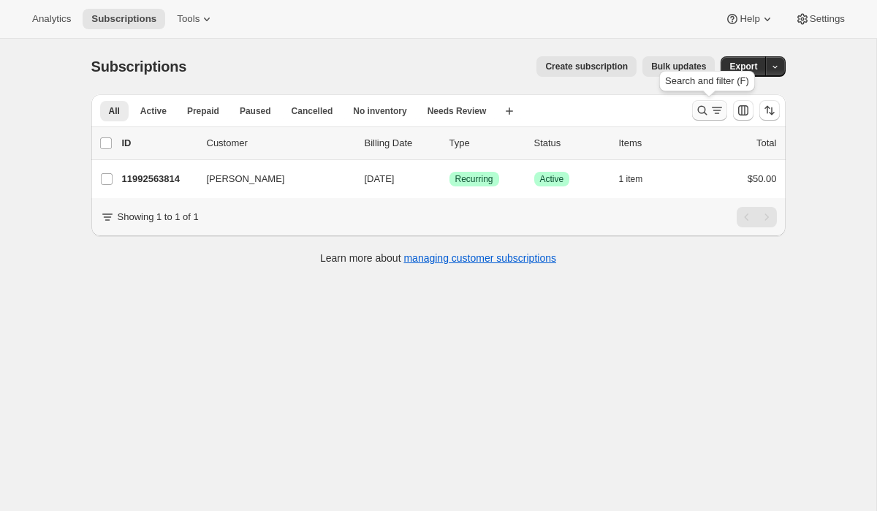
click at [698, 111] on icon "Search and filter results" at bounding box center [703, 111] width 10 height 10
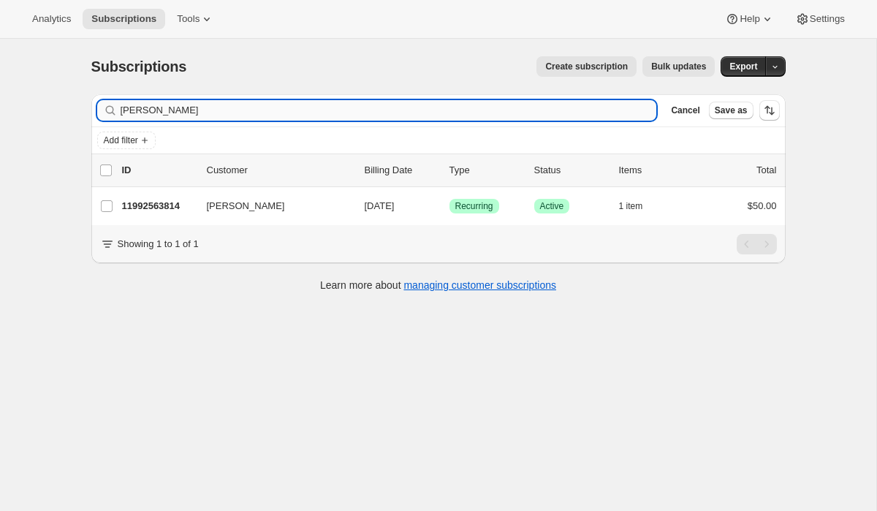
click at [214, 115] on input "kreb" at bounding box center [389, 110] width 537 height 20
type input "kessner"
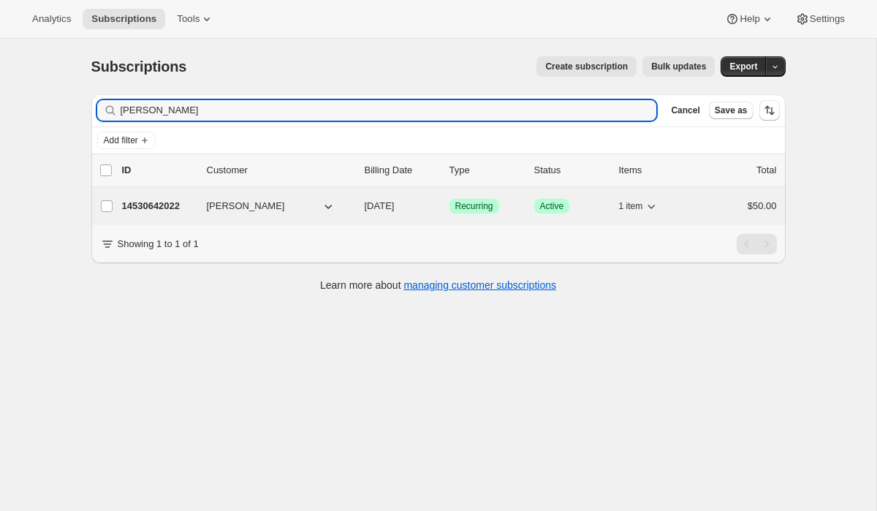
click at [135, 209] on p "14530642022" at bounding box center [158, 206] width 73 height 15
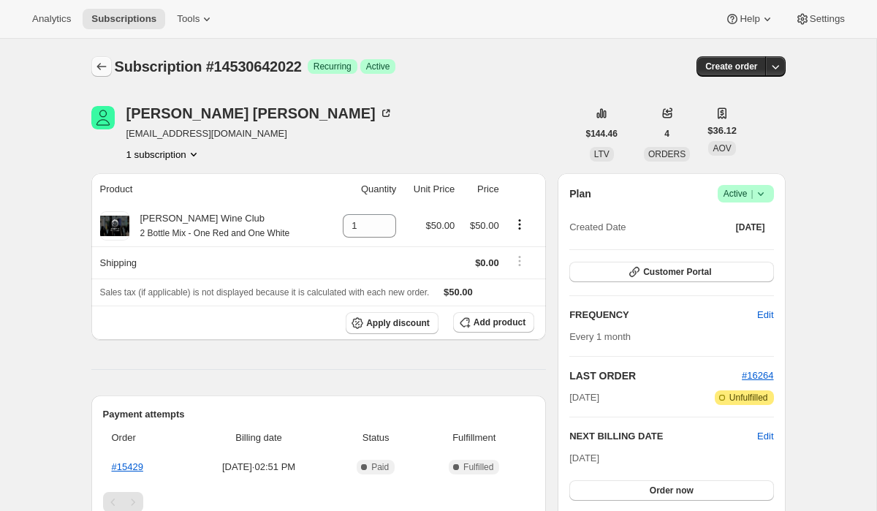
click at [101, 62] on icon "Subscriptions" at bounding box center [101, 66] width 15 height 15
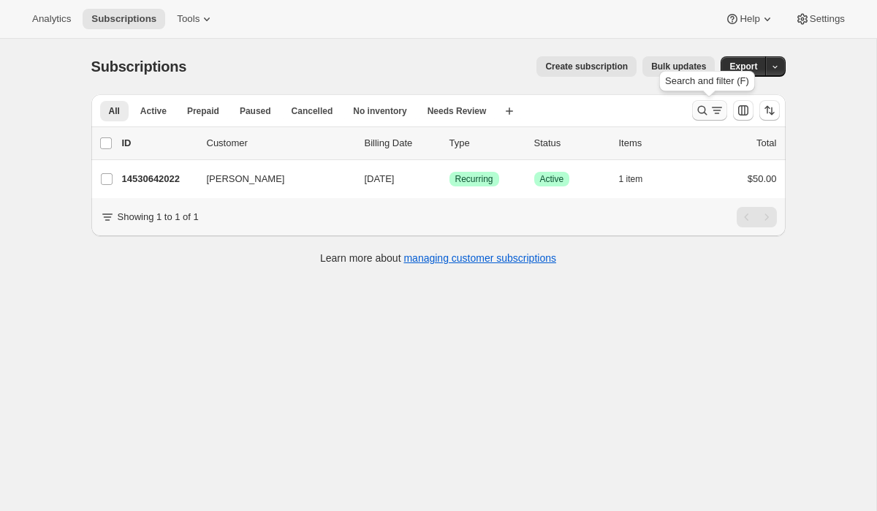
click at [701, 104] on icon "Search and filter results" at bounding box center [702, 110] width 15 height 15
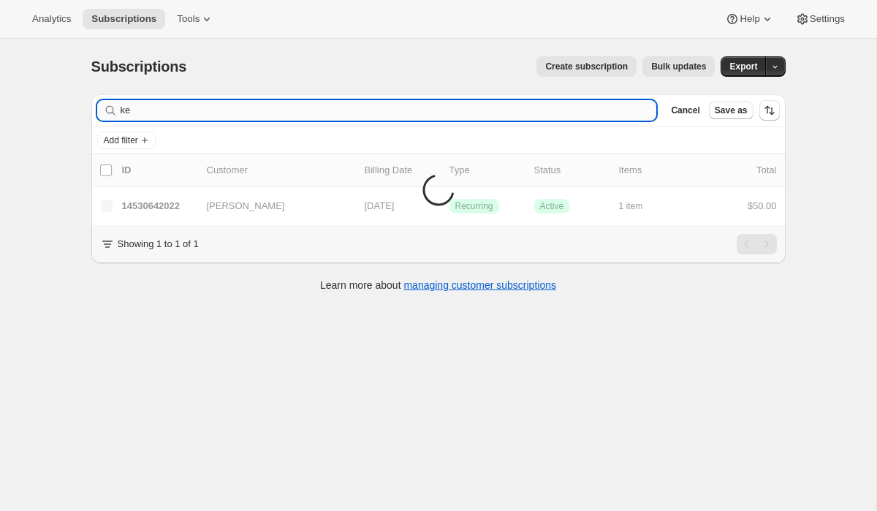
type input "k"
type input "t"
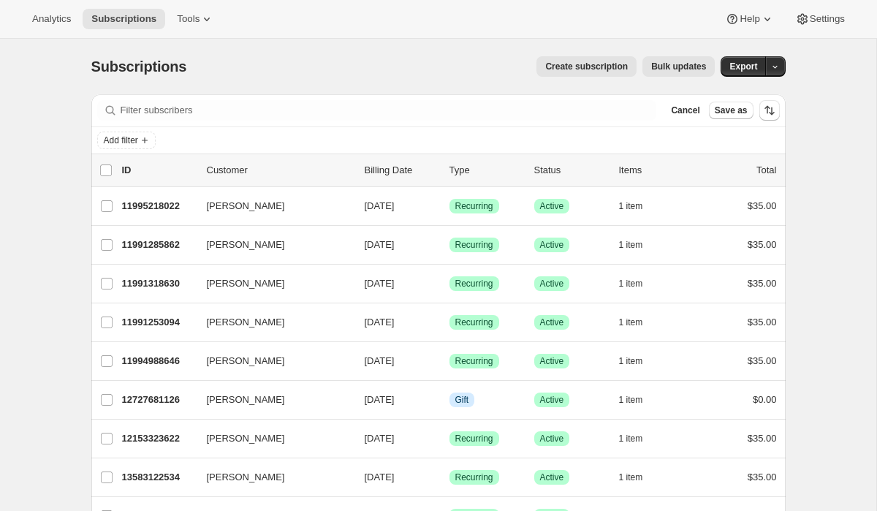
click at [401, 121] on div "Filter subscribers Cancel Save as" at bounding box center [438, 110] width 695 height 32
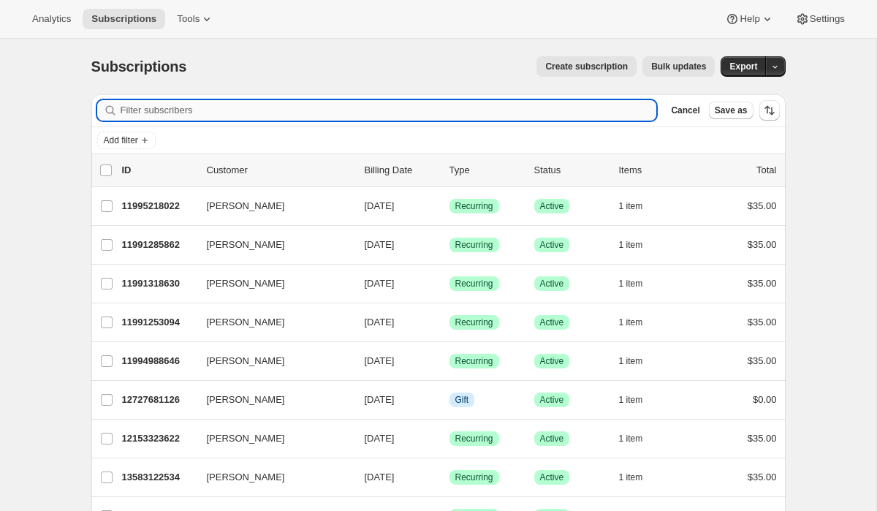
click at [380, 113] on input "Filter subscribers" at bounding box center [389, 110] width 537 height 20
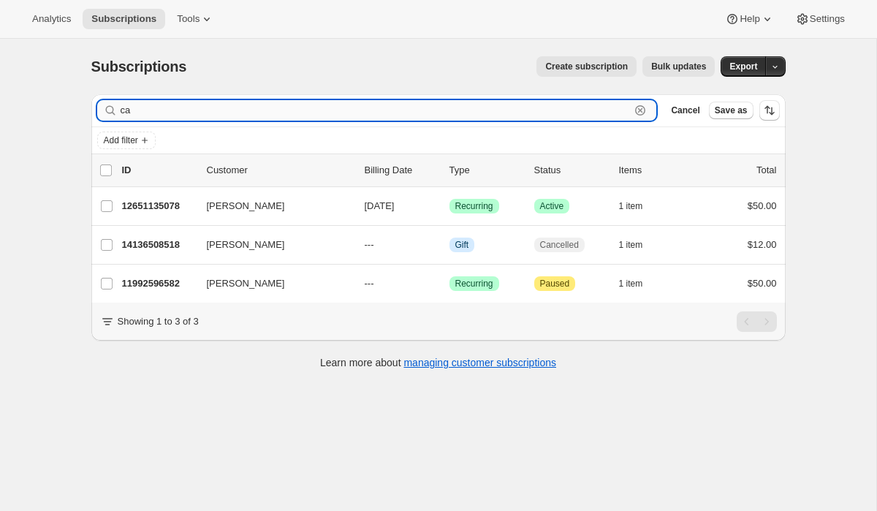
type input "c"
